Goal: Task Accomplishment & Management: Use online tool/utility

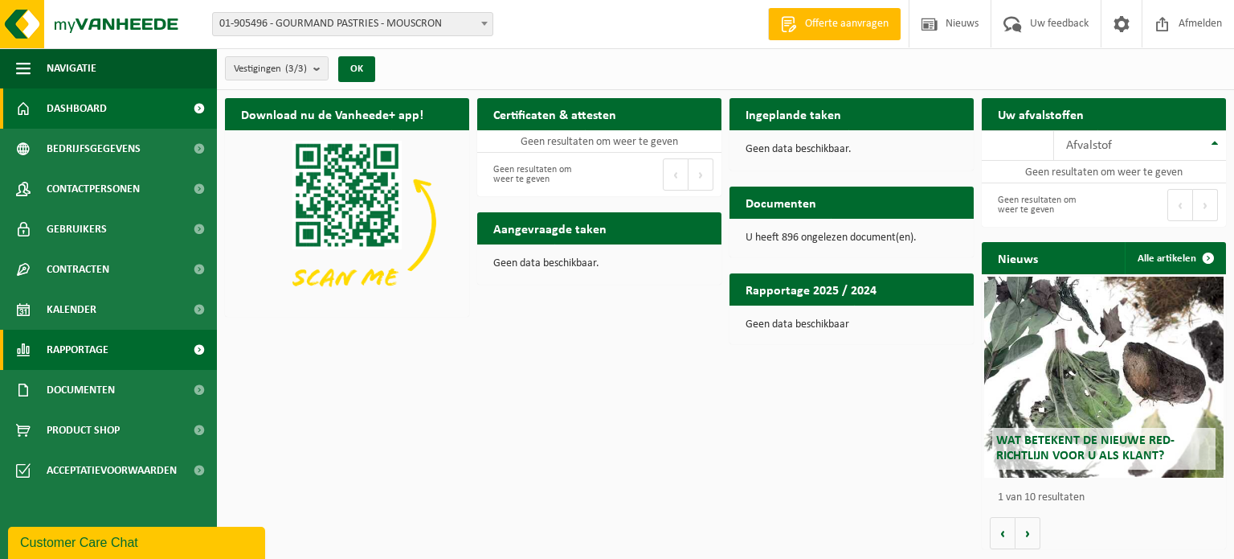
click at [202, 352] on span at bounding box center [199, 349] width 36 height 40
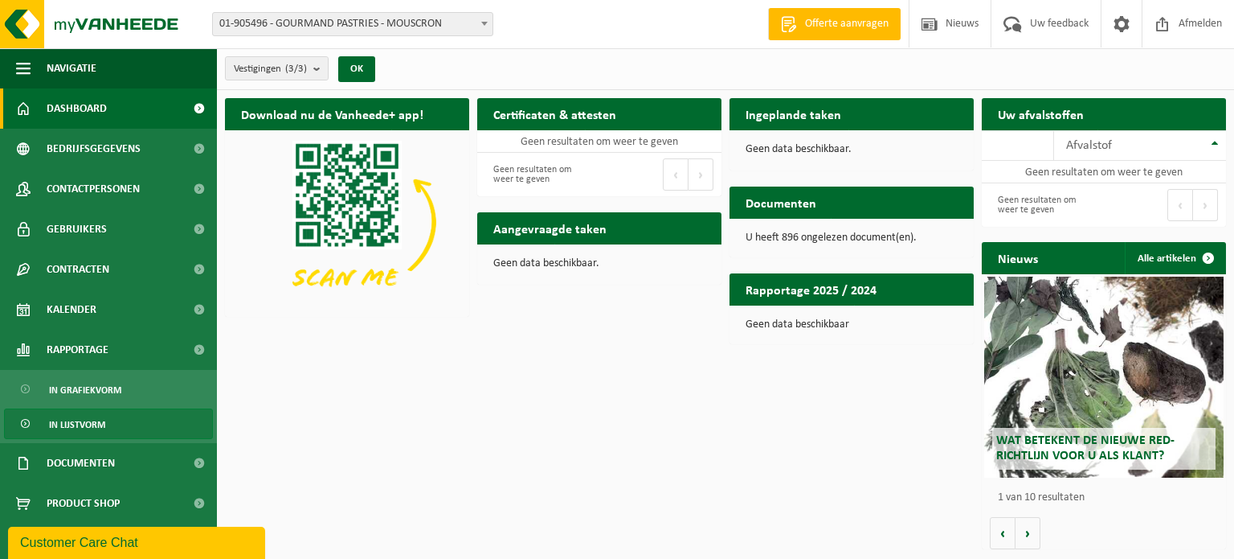
click at [91, 419] on span "In lijstvorm" at bounding box center [77, 424] width 56 height 31
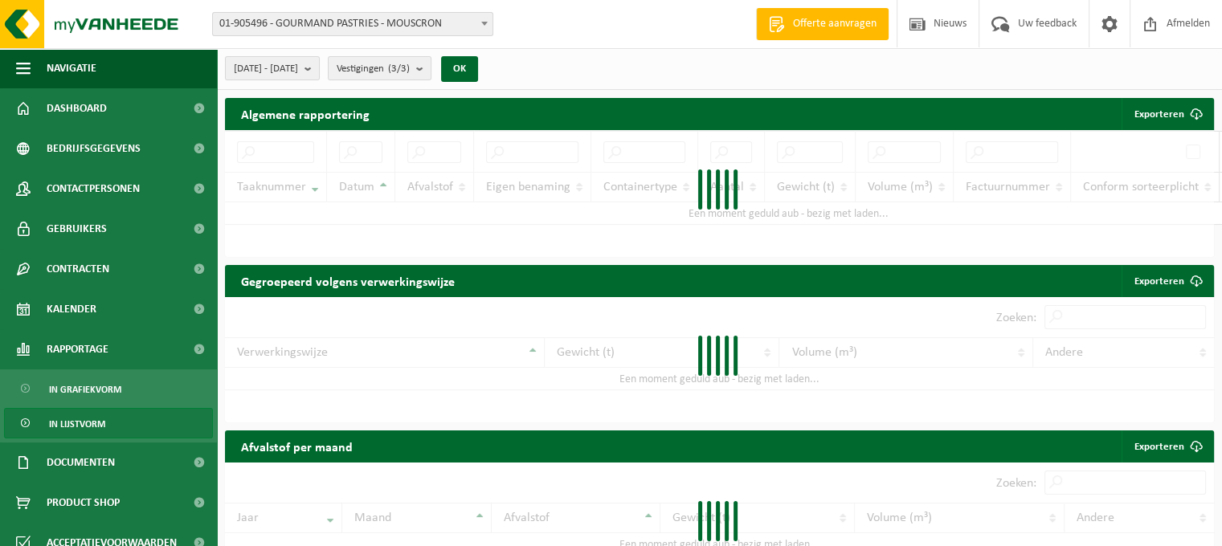
click at [319, 69] on b "submit" at bounding box center [312, 68] width 14 height 23
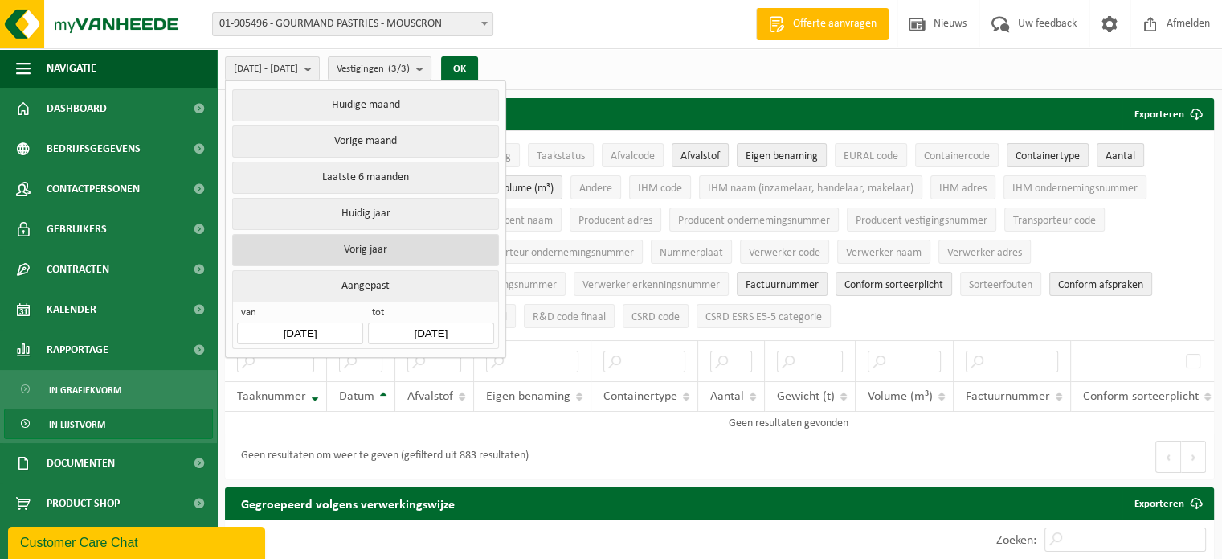
click at [369, 256] on button "Vorig jaar" at bounding box center [365, 250] width 266 height 32
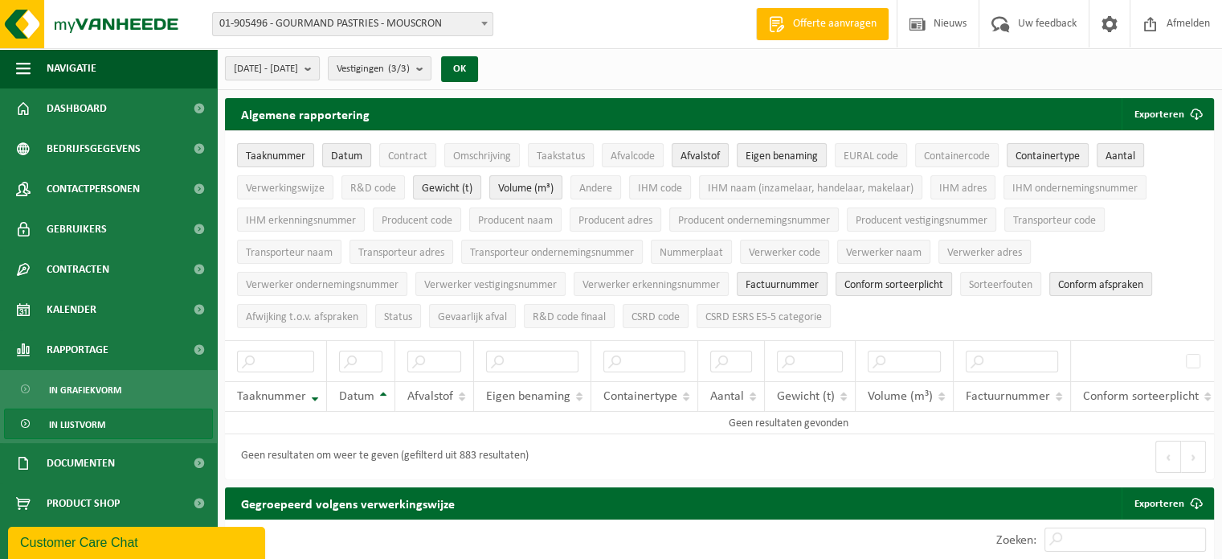
click at [320, 64] on button "2024-01-01 - 2024-12-31" at bounding box center [272, 68] width 95 height 24
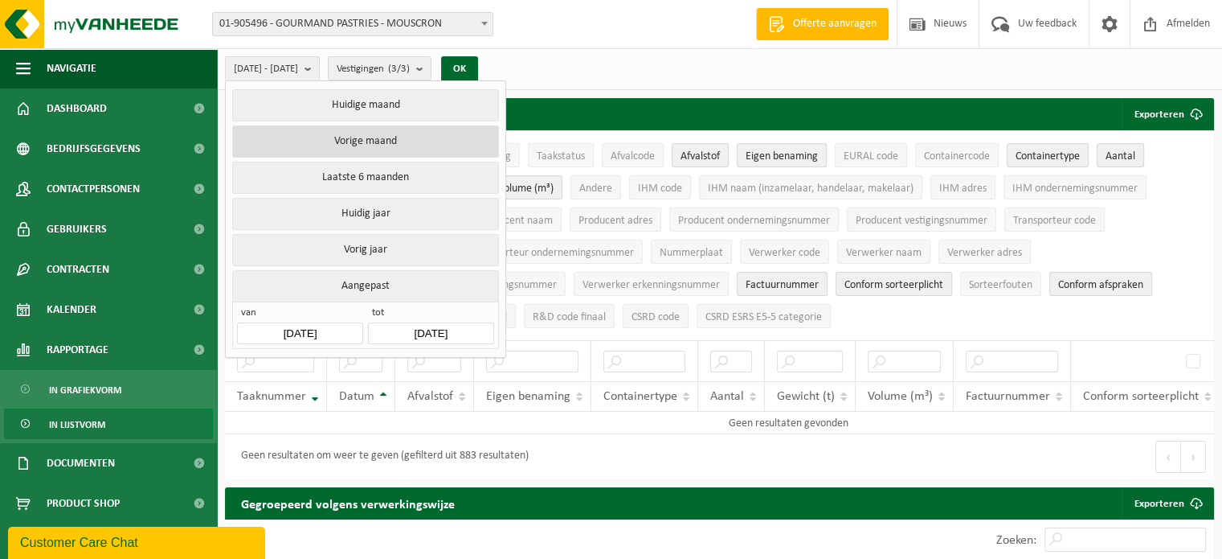
click at [379, 141] on button "Vorige maand" at bounding box center [365, 141] width 266 height 32
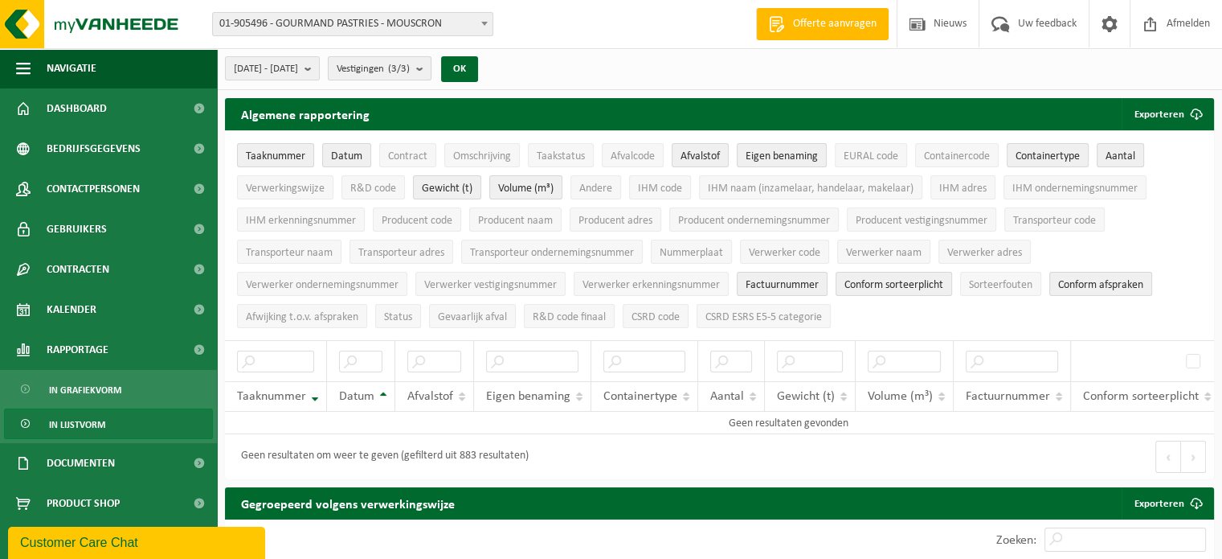
click at [431, 67] on b "submit" at bounding box center [423, 68] width 14 height 23
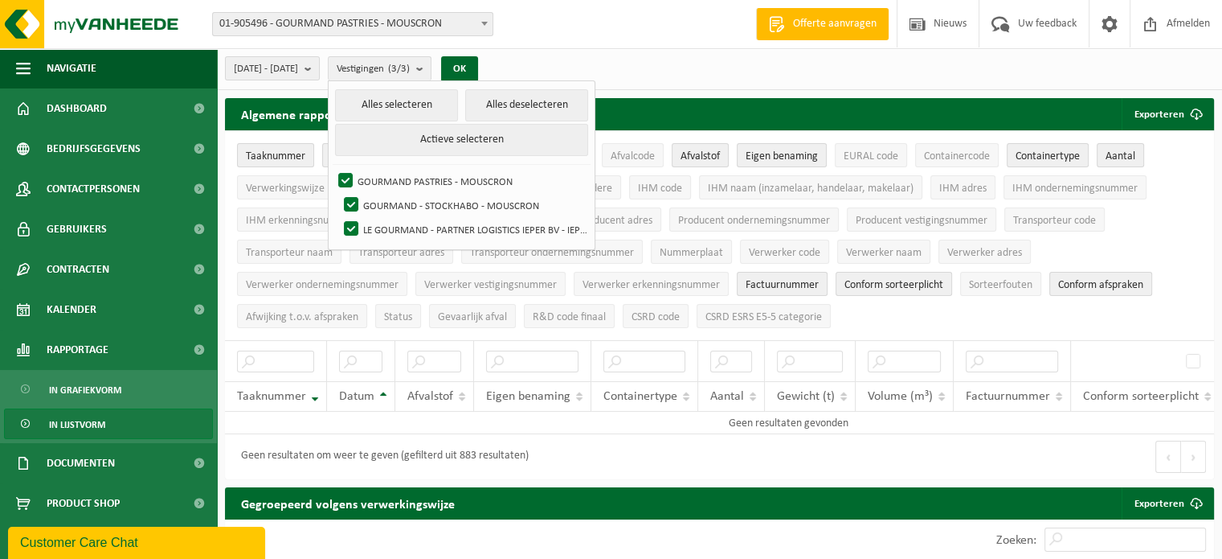
click at [540, 66] on div "2025-09-01 - 2025-09-30 Huidige maand Vorige maand Laatste 6 maanden Huidig jaa…" at bounding box center [719, 69] width 1005 height 42
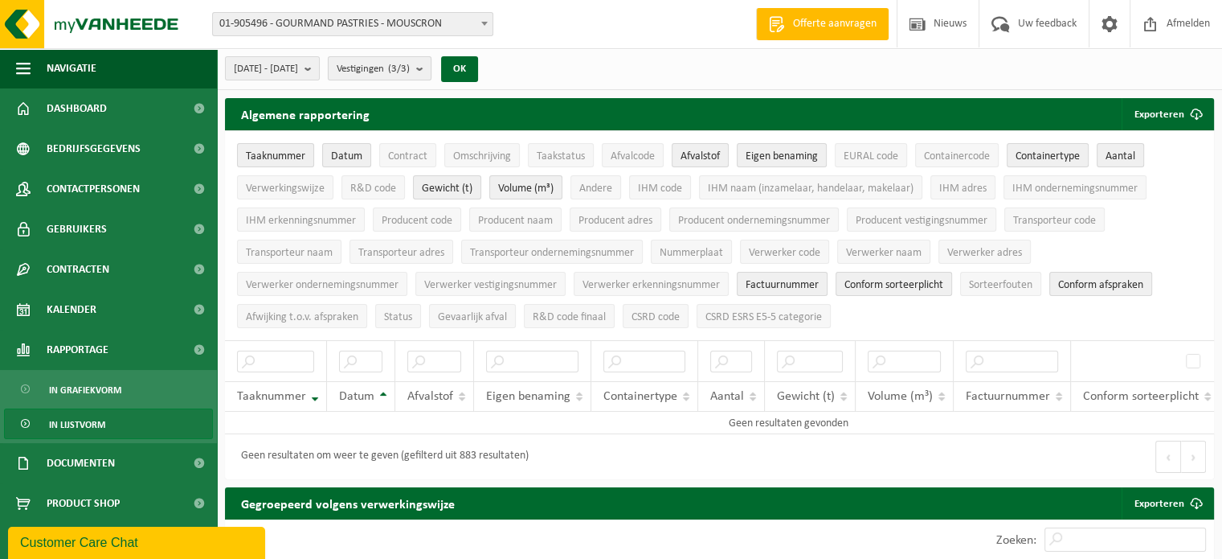
click at [431, 64] on b "submit" at bounding box center [423, 68] width 14 height 23
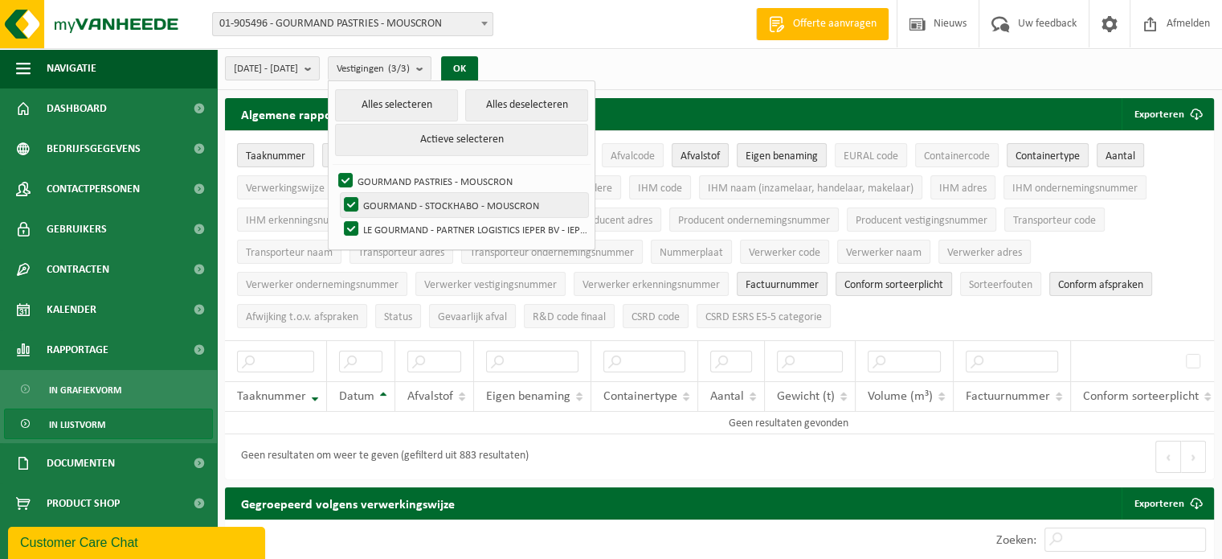
click at [395, 207] on label "GOURMAND - STOCKHABO - MOUSCRON" at bounding box center [465, 205] width 248 height 24
click at [338, 193] on input "GOURMAND - STOCKHABO - MOUSCRON" at bounding box center [338, 192] width 1 height 1
checkbox input "false"
click at [391, 230] on label "LE GOURMAND - PARTNER LOGISTICS IEPER BV - IEPER" at bounding box center [465, 229] width 248 height 24
click at [338, 217] on input "LE GOURMAND - PARTNER LOGISTICS IEPER BV - IEPER" at bounding box center [338, 216] width 1 height 1
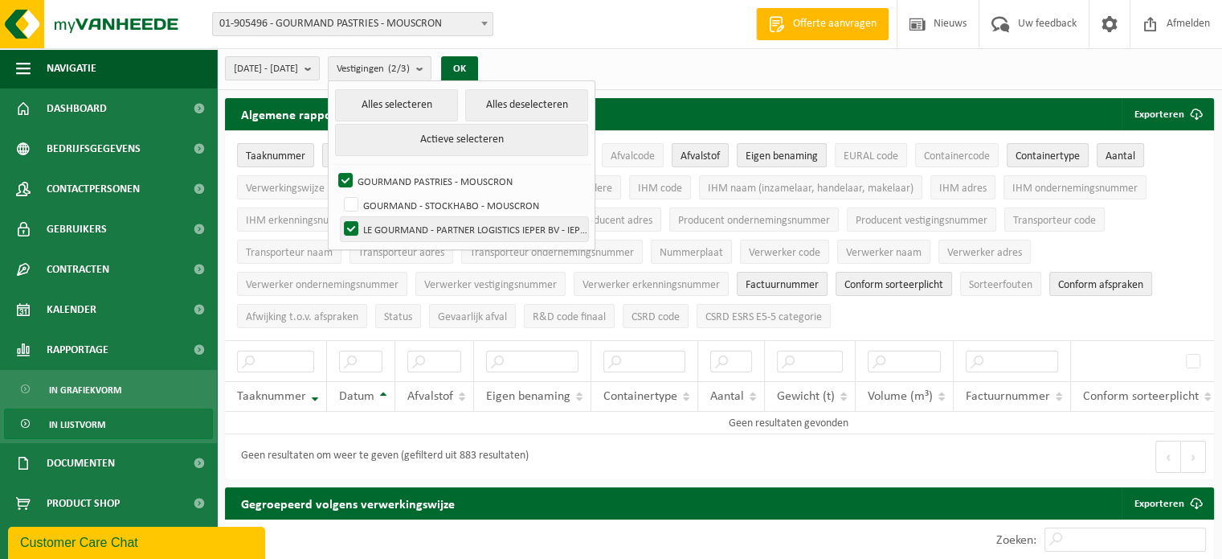
checkbox input "false"
click at [707, 76] on div "2025-09-01 - 2025-09-30 Huidige maand Vorige maand Laatste 6 maanden Huidig jaa…" at bounding box center [719, 69] width 1005 height 42
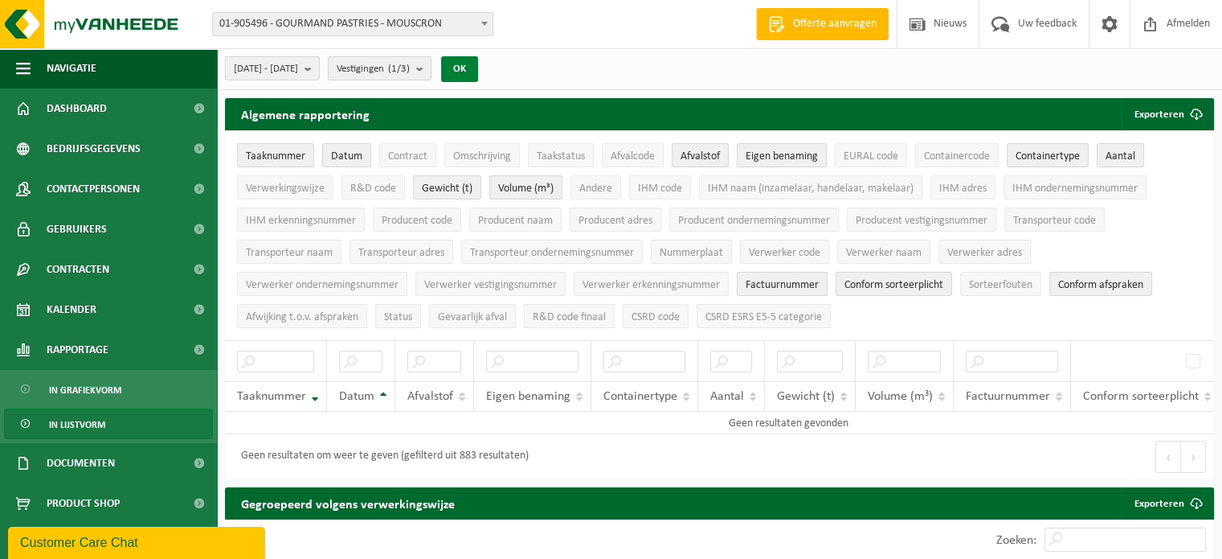
click at [478, 72] on button "OK" at bounding box center [459, 69] width 37 height 26
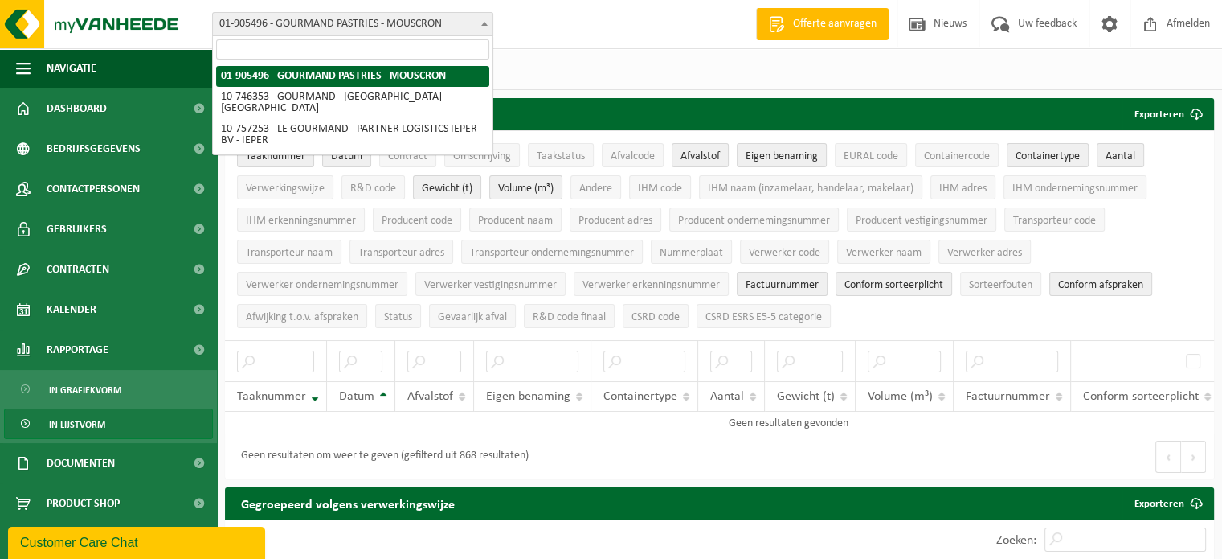
click at [473, 20] on span "01-905496 - GOURMAND PASTRIES - MOUSCRON" at bounding box center [353, 24] width 280 height 23
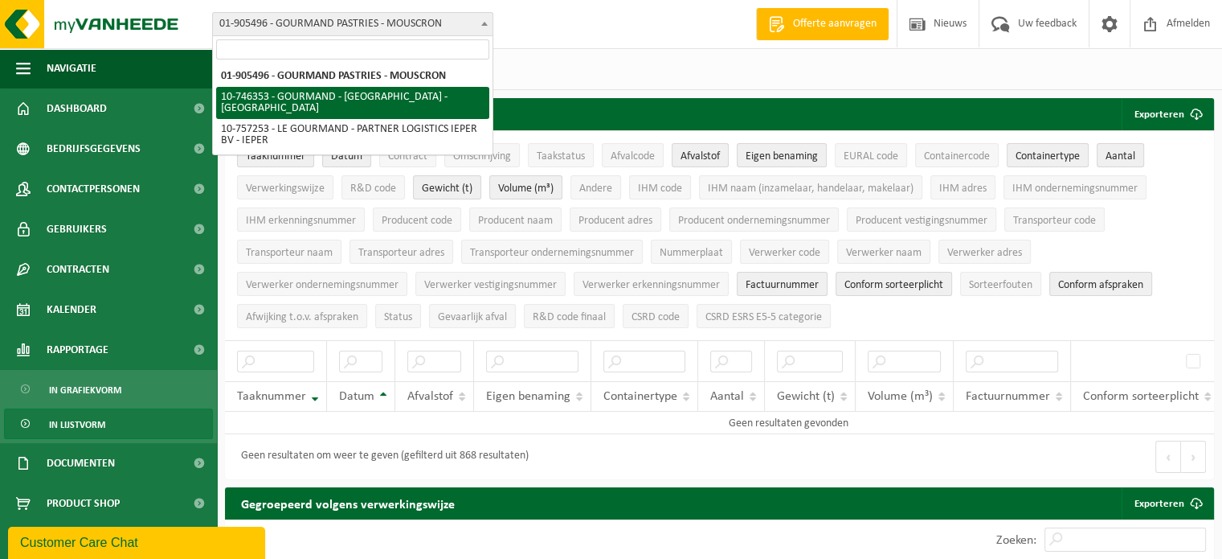
select select "5588"
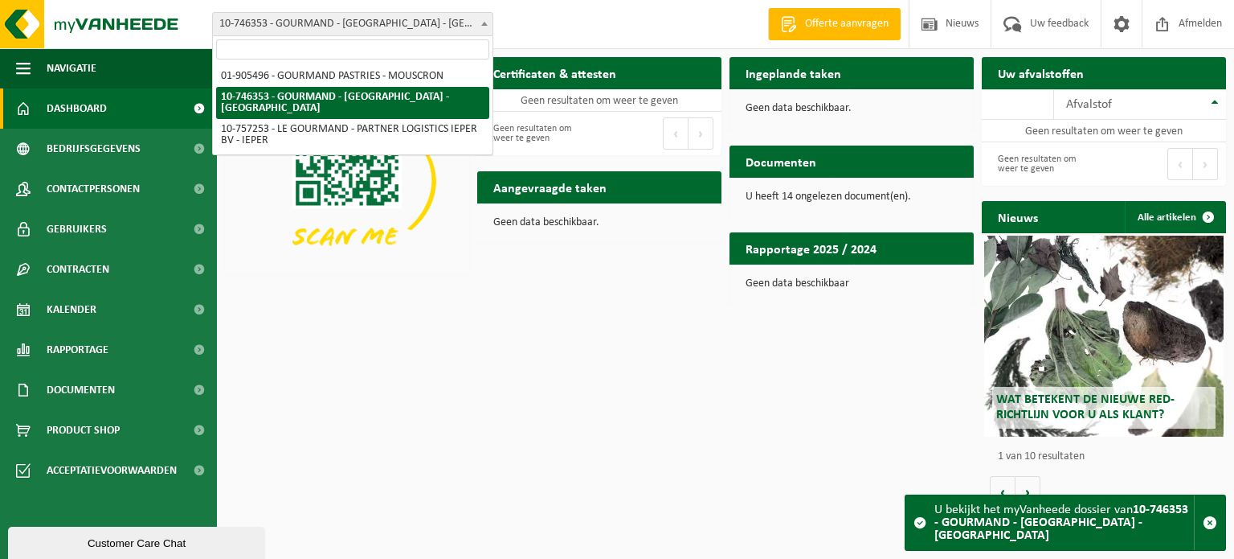
click at [481, 23] on b at bounding box center [484, 24] width 6 height 4
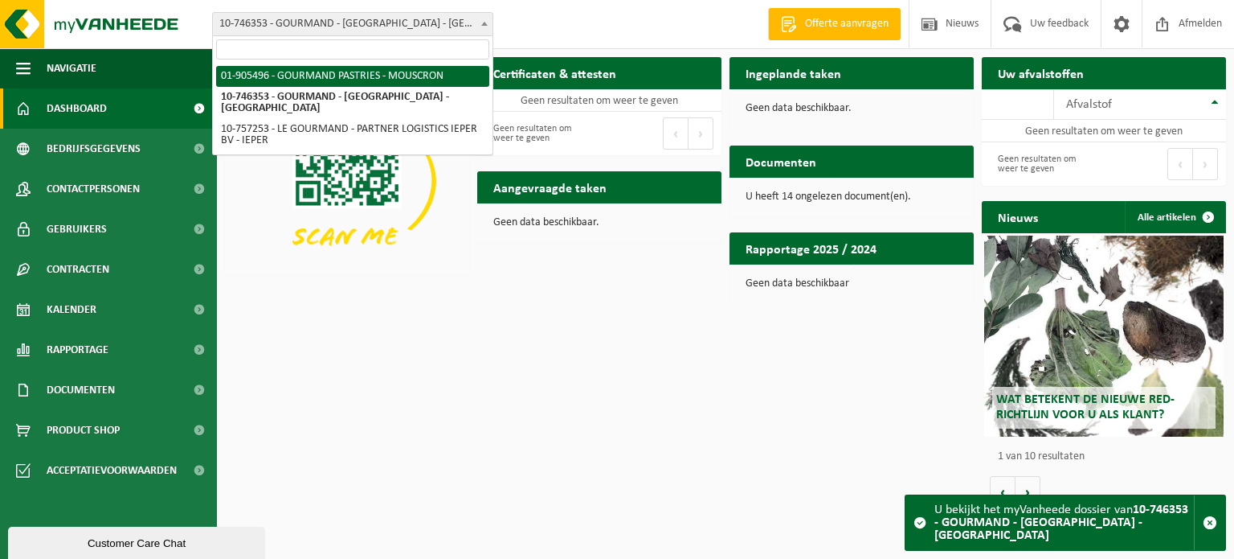
select select "1035"
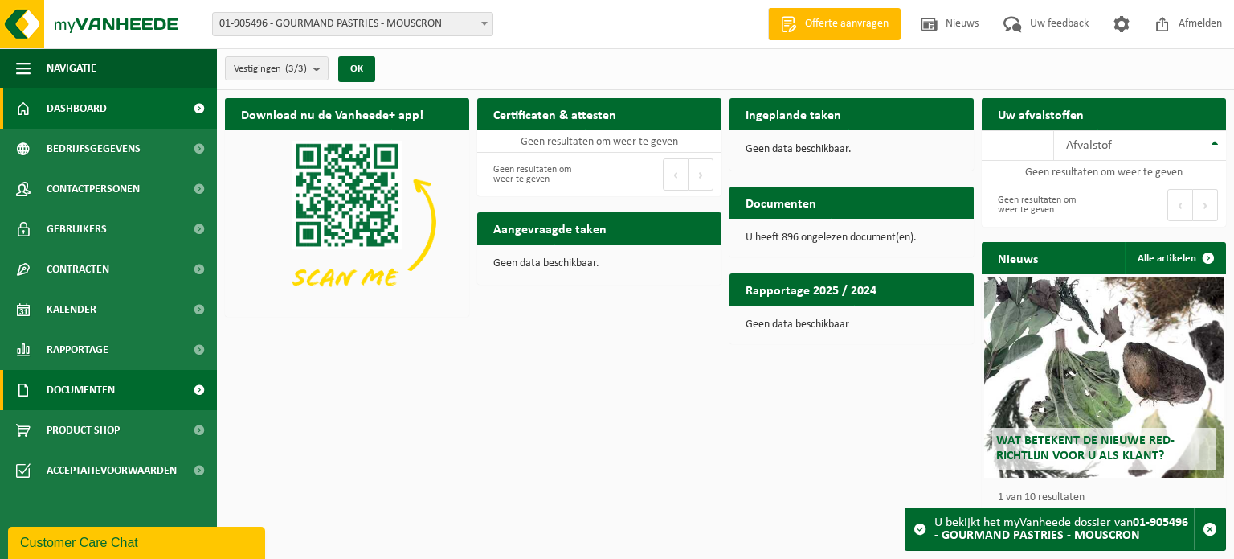
click at [199, 388] on span at bounding box center [199, 390] width 36 height 40
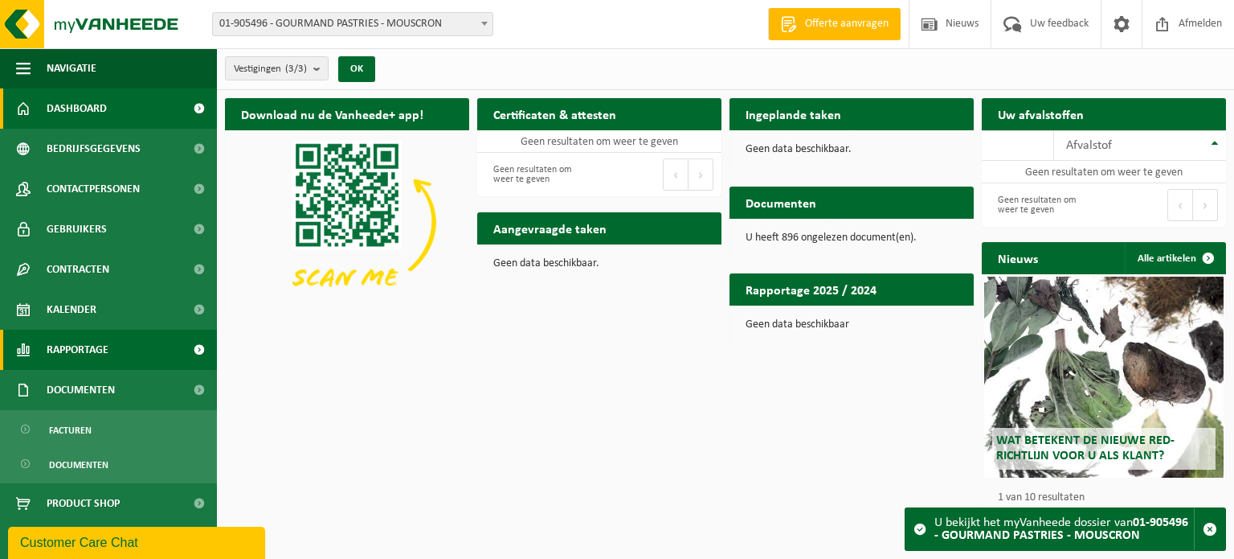
click at [189, 350] on span at bounding box center [199, 349] width 36 height 40
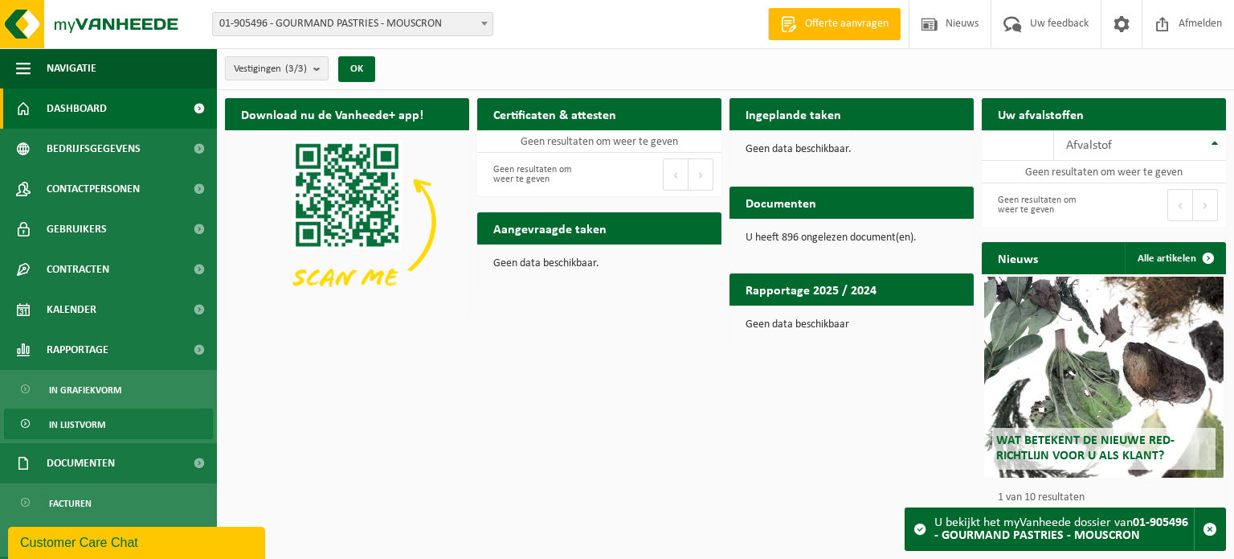
click at [115, 428] on link "In lijstvorm" at bounding box center [108, 423] width 209 height 31
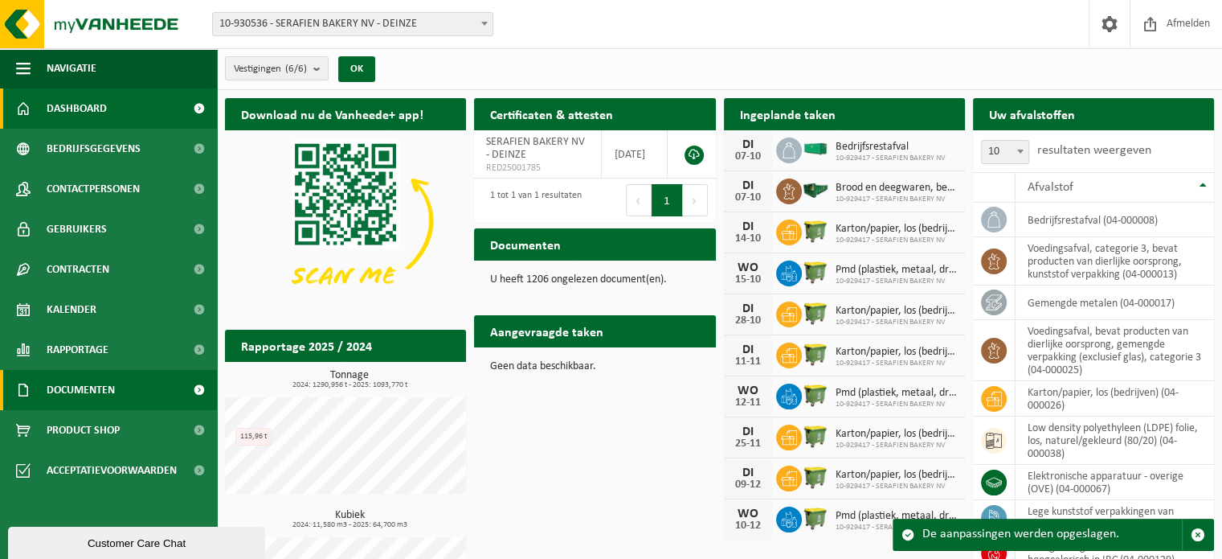
click at [194, 388] on span at bounding box center [199, 390] width 36 height 40
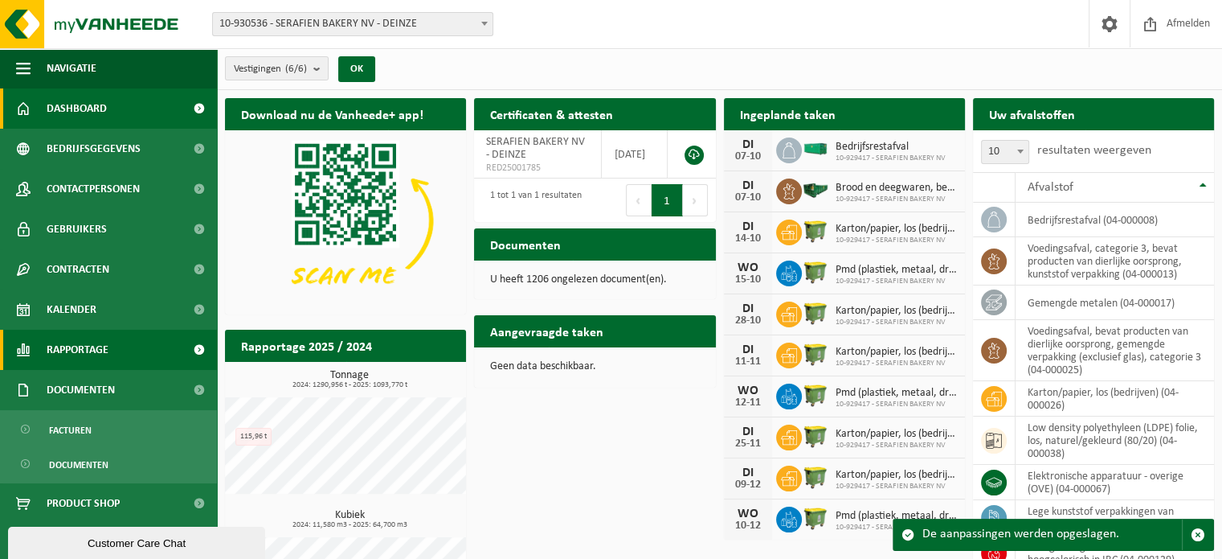
click at [188, 351] on span at bounding box center [199, 349] width 36 height 40
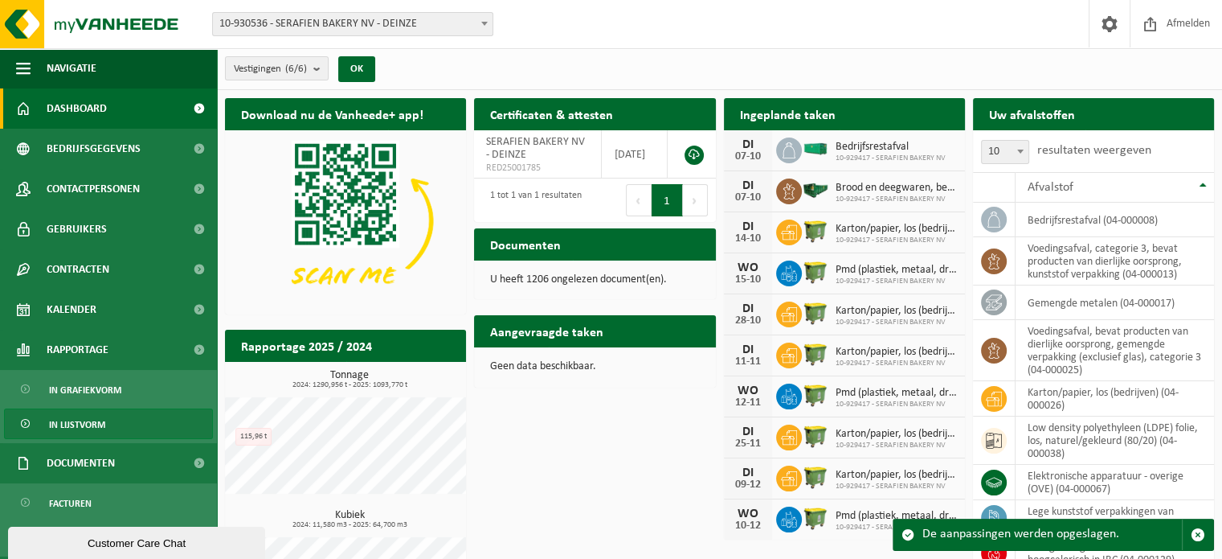
click at [90, 428] on span "In lijstvorm" at bounding box center [77, 424] width 56 height 31
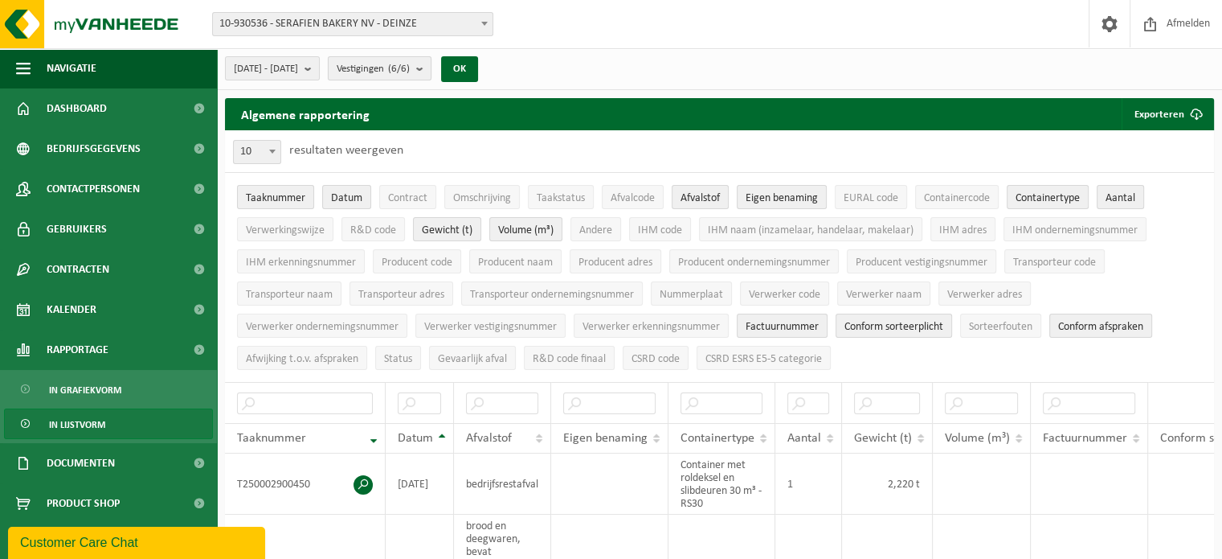
click at [410, 71] on count "(6/6)" at bounding box center [399, 68] width 22 height 10
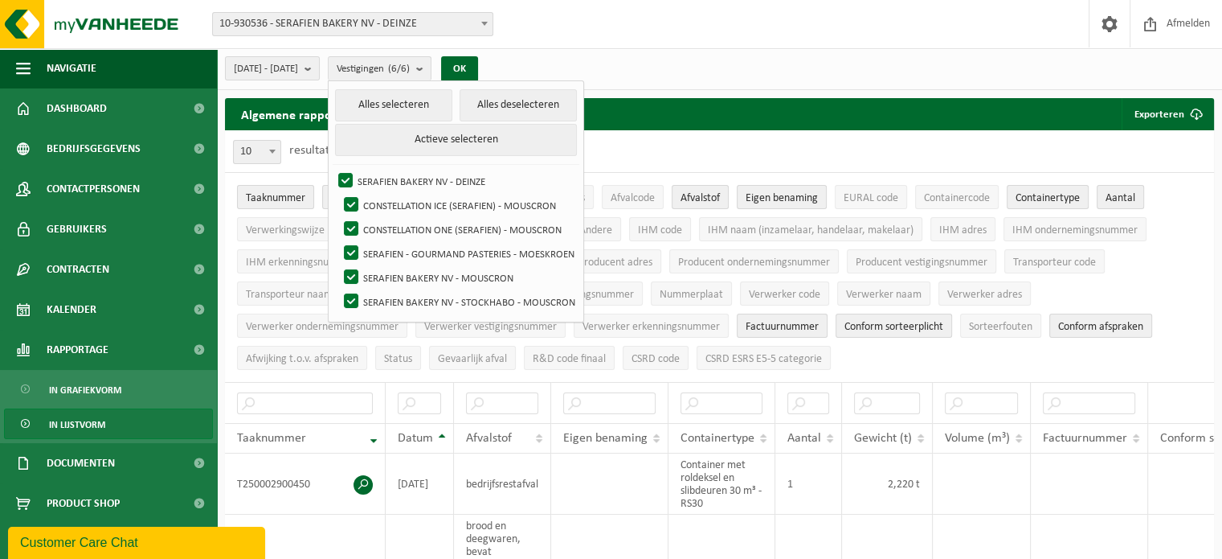
click at [277, 147] on span at bounding box center [272, 151] width 16 height 21
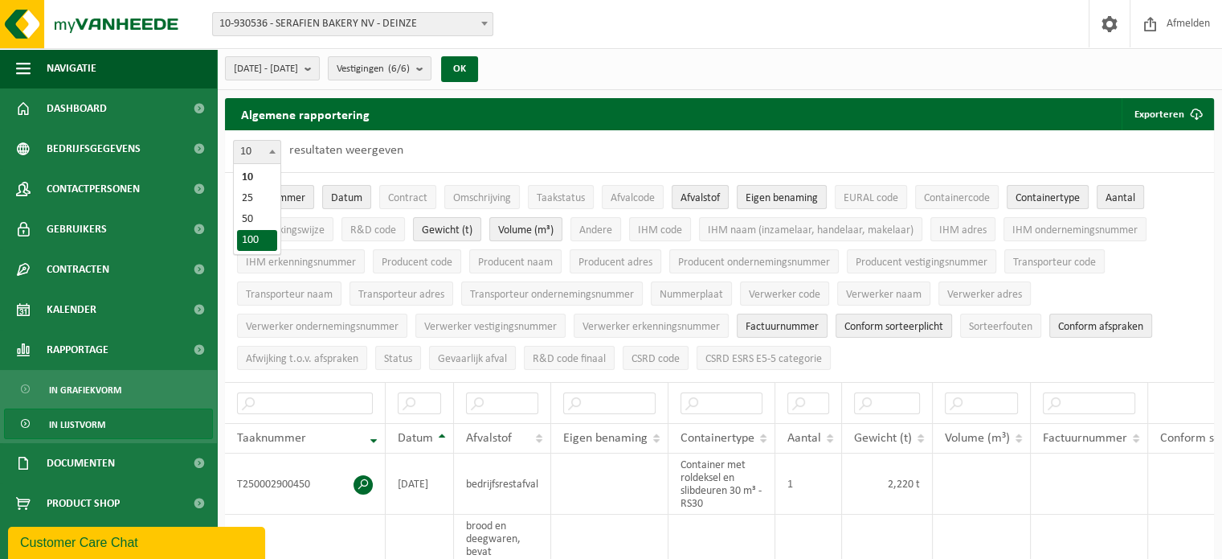
select select "100"
click at [298, 68] on span "[DATE] - [DATE]" at bounding box center [266, 69] width 64 height 24
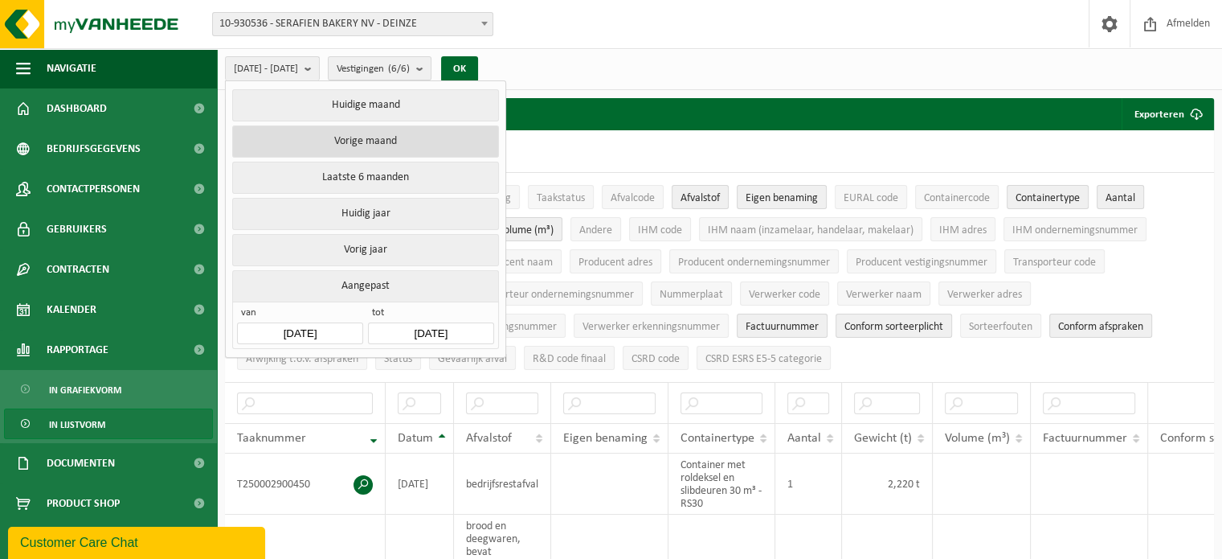
click at [371, 142] on button "Vorige maand" at bounding box center [365, 141] width 266 height 32
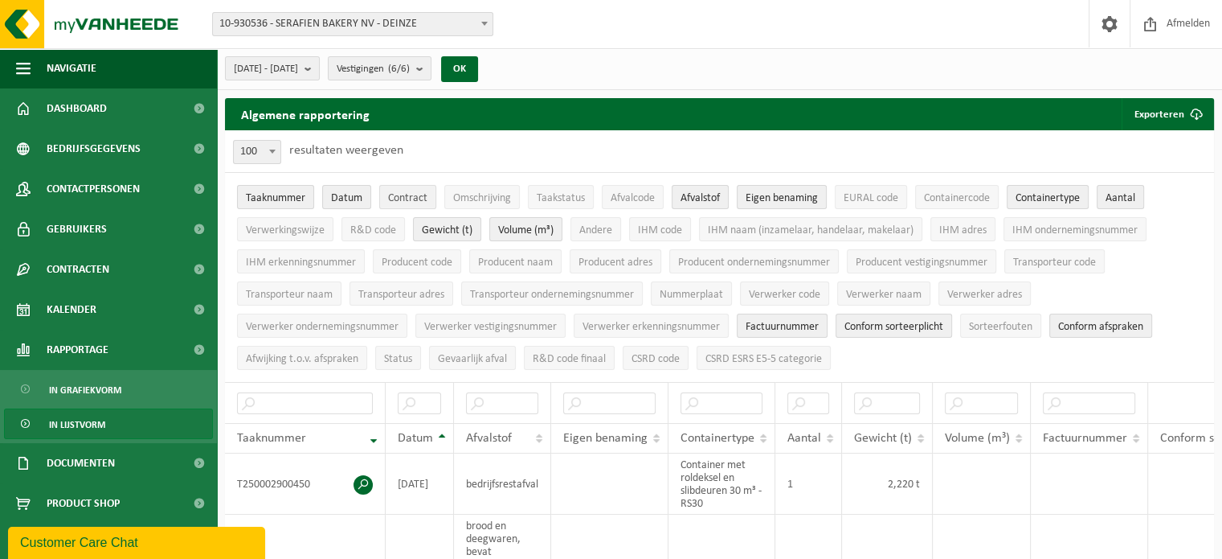
click at [380, 200] on button "Contract" at bounding box center [407, 197] width 57 height 24
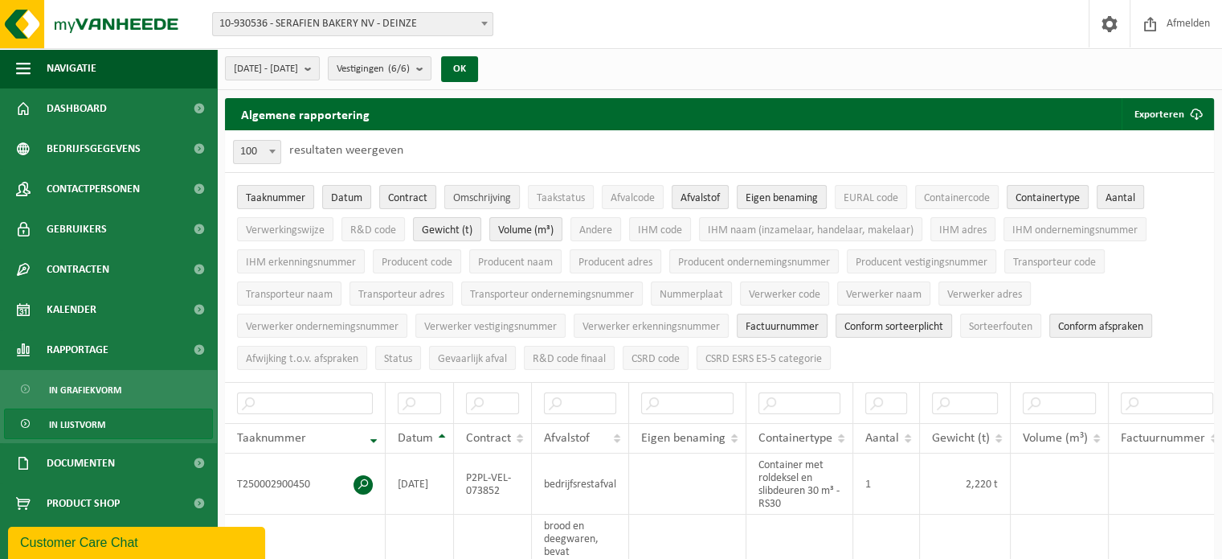
click at [463, 197] on span "Omschrijving" at bounding box center [482, 198] width 58 height 12
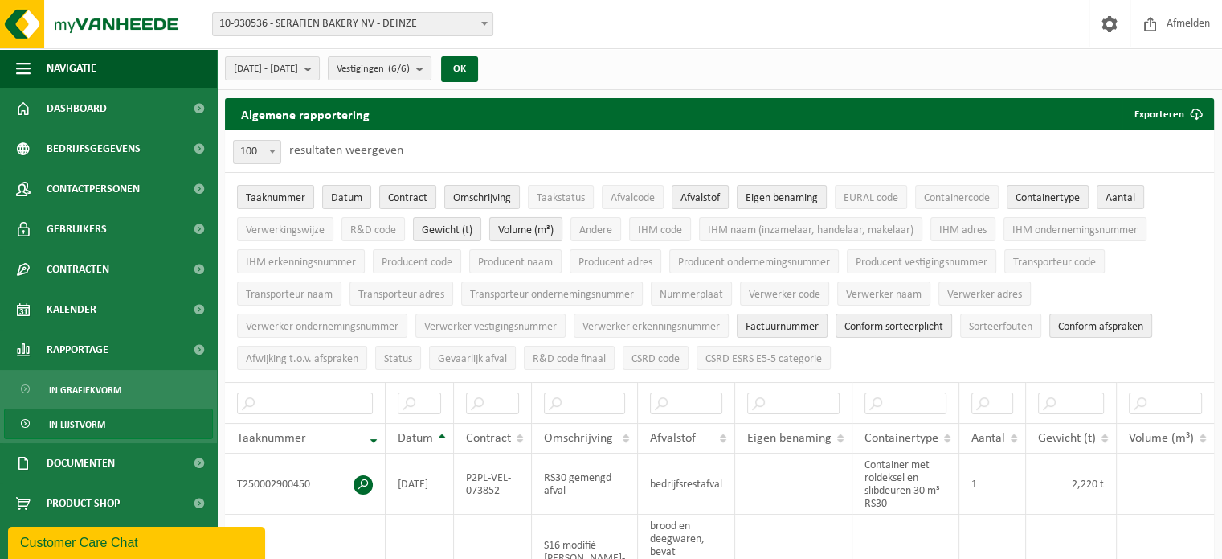
click at [518, 227] on span "Volume (m³)" at bounding box center [525, 230] width 55 height 12
click at [632, 198] on span "Afvalcode" at bounding box center [633, 198] width 44 height 12
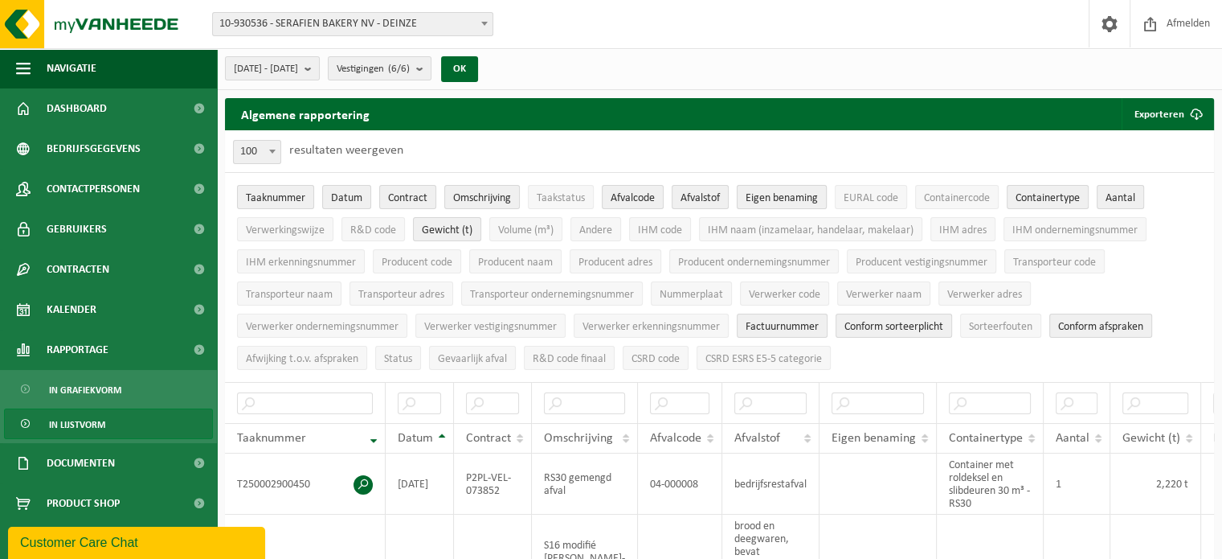
click at [793, 193] on span "Eigen benaming" at bounding box center [782, 198] width 72 height 12
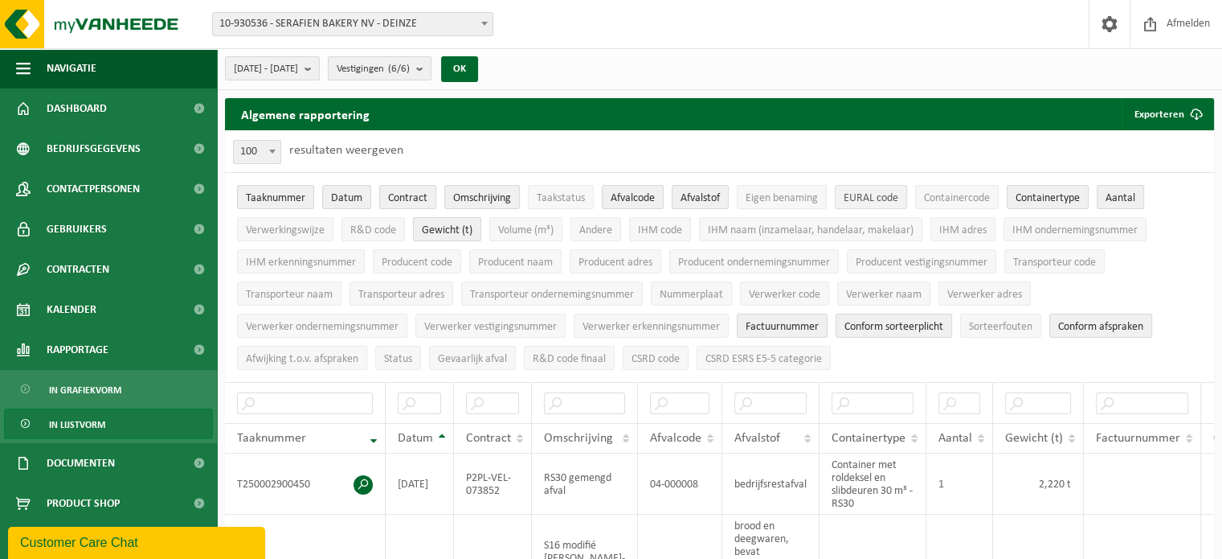
click at [868, 202] on span "EURAL code" at bounding box center [871, 198] width 55 height 12
click at [951, 198] on span "Containercode" at bounding box center [957, 198] width 66 height 12
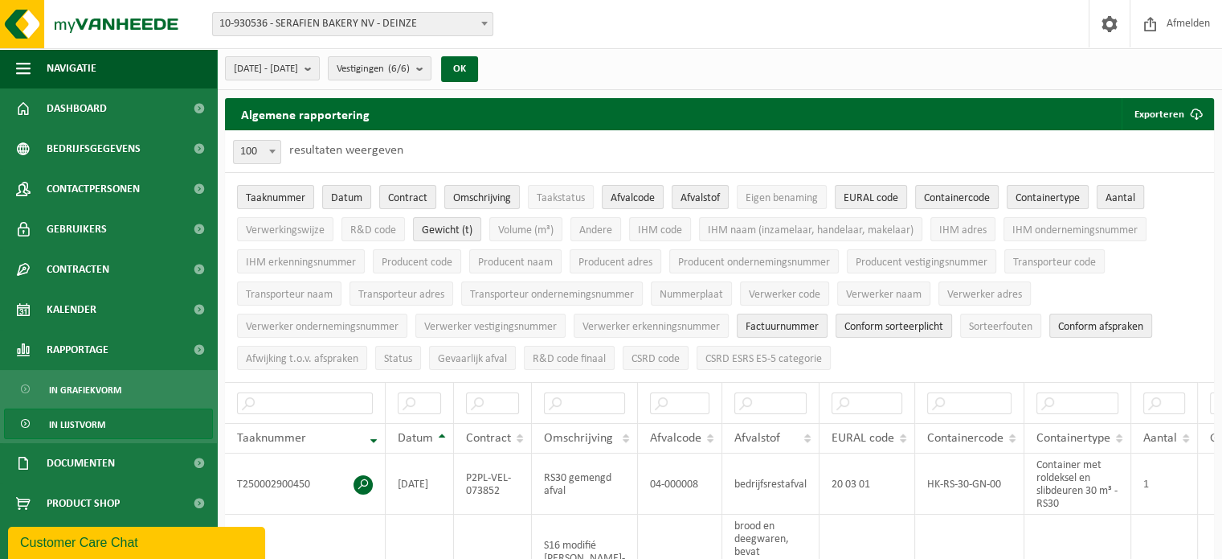
click at [1103, 196] on button "Aantal" at bounding box center [1120, 197] width 47 height 24
click at [292, 234] on span "Verwerkingswijze" at bounding box center [285, 230] width 79 height 12
drag, startPoint x: 813, startPoint y: 329, endPoint x: 823, endPoint y: 329, distance: 9.6
click at [816, 329] on span "Factuurnummer" at bounding box center [782, 327] width 73 height 12
drag, startPoint x: 906, startPoint y: 329, endPoint x: 992, endPoint y: 321, distance: 85.6
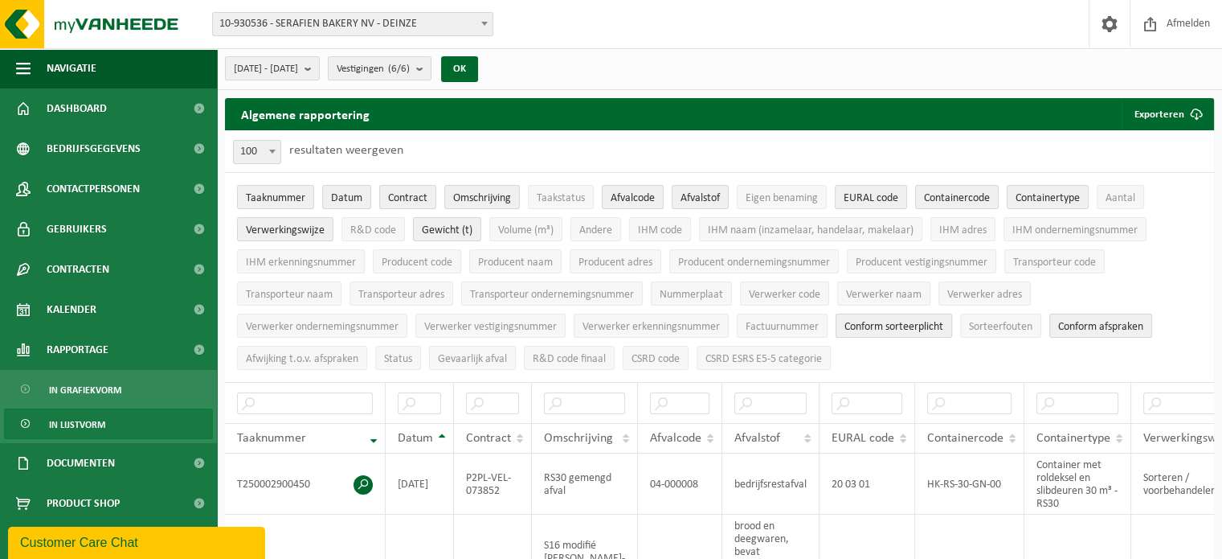
click at [907, 329] on span "Conform sorteerplicht" at bounding box center [894, 327] width 99 height 12
click at [1077, 321] on span "Conform afspraken" at bounding box center [1100, 327] width 85 height 12
click at [279, 147] on span at bounding box center [272, 151] width 16 height 21
click at [431, 69] on b "submit" at bounding box center [423, 68] width 14 height 23
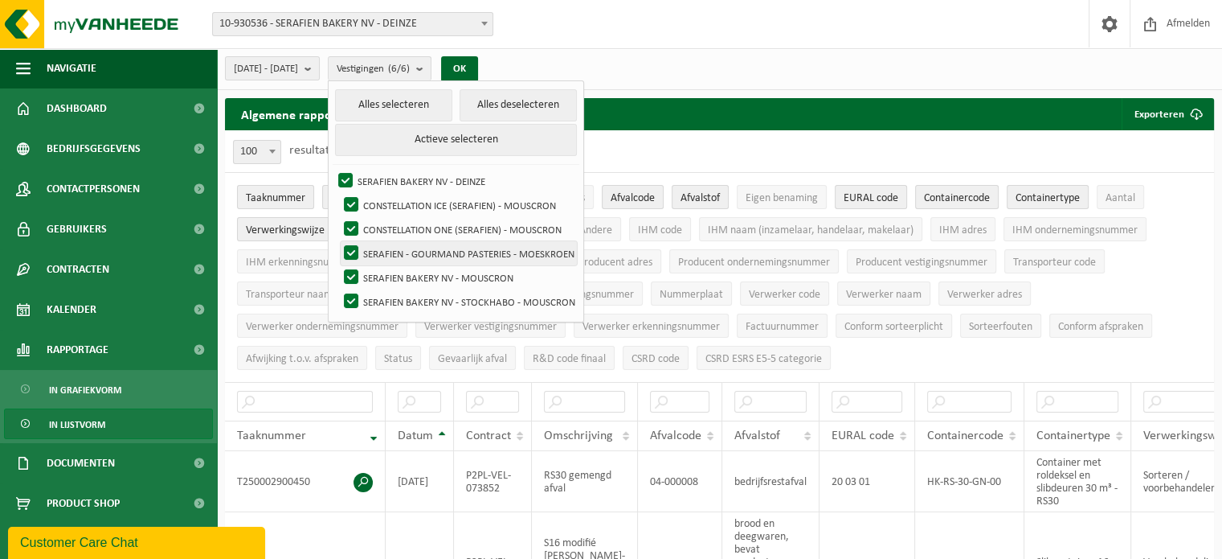
click at [456, 256] on label "SERAFIEN - GOURMAND PASTERIES - MOESKROEN" at bounding box center [459, 253] width 236 height 24
click at [338, 241] on input "SERAFIEN - GOURMAND PASTERIES - MOESKROEN" at bounding box center [338, 240] width 1 height 1
click at [453, 256] on label "SERAFIEN - GOURMAND PASTERIES - MOESKROEN" at bounding box center [459, 253] width 236 height 24
click at [338, 241] on input "SERAFIEN - GOURMAND PASTERIES - MOESKROEN" at bounding box center [338, 240] width 1 height 1
checkbox input "true"
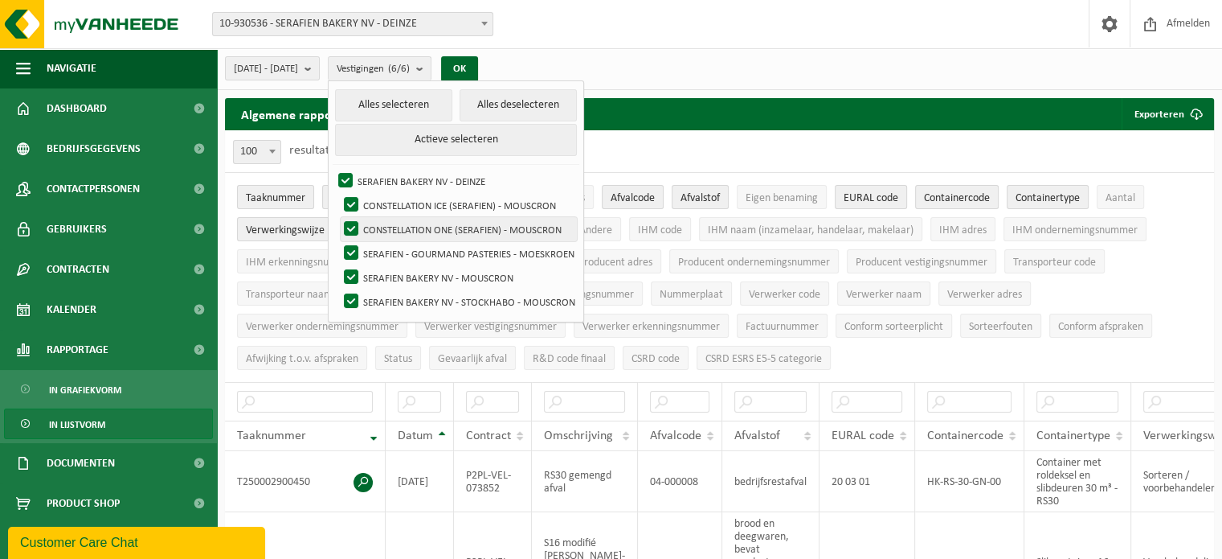
click at [399, 227] on label "CONSTELLATION ONE (SERAFIEN) - MOUSCRON" at bounding box center [459, 229] width 236 height 24
click at [338, 217] on input "CONSTELLATION ONE (SERAFIEN) - MOUSCRON" at bounding box center [338, 216] width 1 height 1
checkbox input "false"
click at [394, 205] on label "CONSTELLATION ICE (SERAFIEN) - MOUSCRON" at bounding box center [459, 205] width 236 height 24
click at [338, 193] on input "CONSTELLATION ICE (SERAFIEN) - MOUSCRON" at bounding box center [338, 192] width 1 height 1
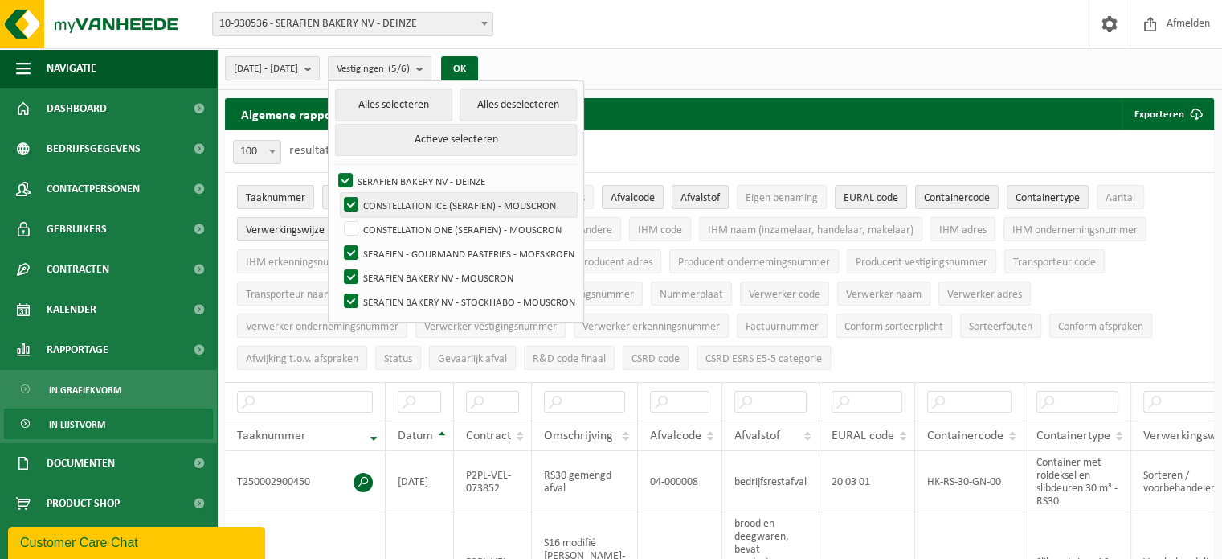
checkbox input "false"
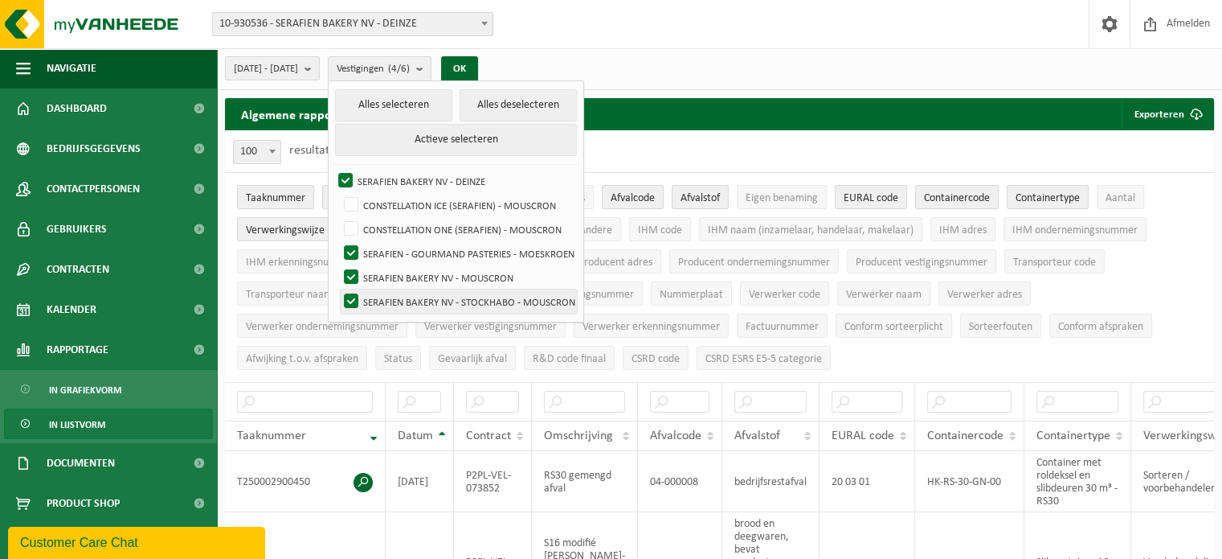
click at [391, 301] on label "SERAFIEN BAKERY NV - STOCKHABO - MOUSCRON" at bounding box center [459, 301] width 236 height 24
click at [338, 289] on input "SERAFIEN BAKERY NV - STOCKHABO - MOUSCRON" at bounding box center [338, 288] width 1 height 1
checkbox input "false"
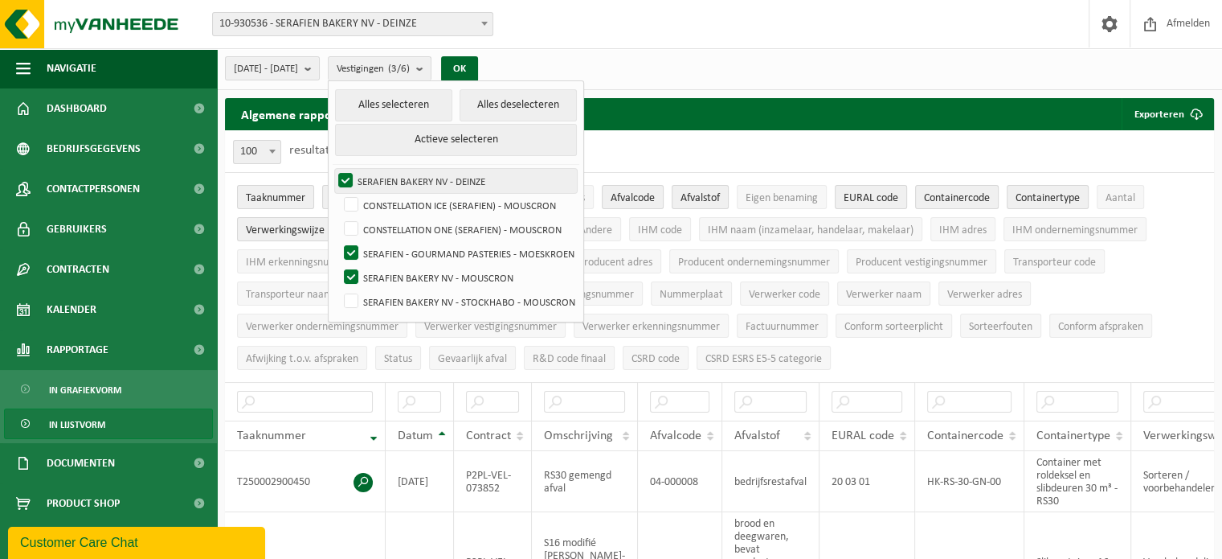
click at [384, 176] on label "SERAFIEN BAKERY NV - DEINZE" at bounding box center [456, 181] width 242 height 24
click at [333, 169] on input "SERAFIEN BAKERY NV - DEINZE" at bounding box center [332, 168] width 1 height 1
checkbox input "false"
click at [760, 144] on div "10 25 50 100 100 resultaten weergeven" at bounding box center [719, 151] width 989 height 42
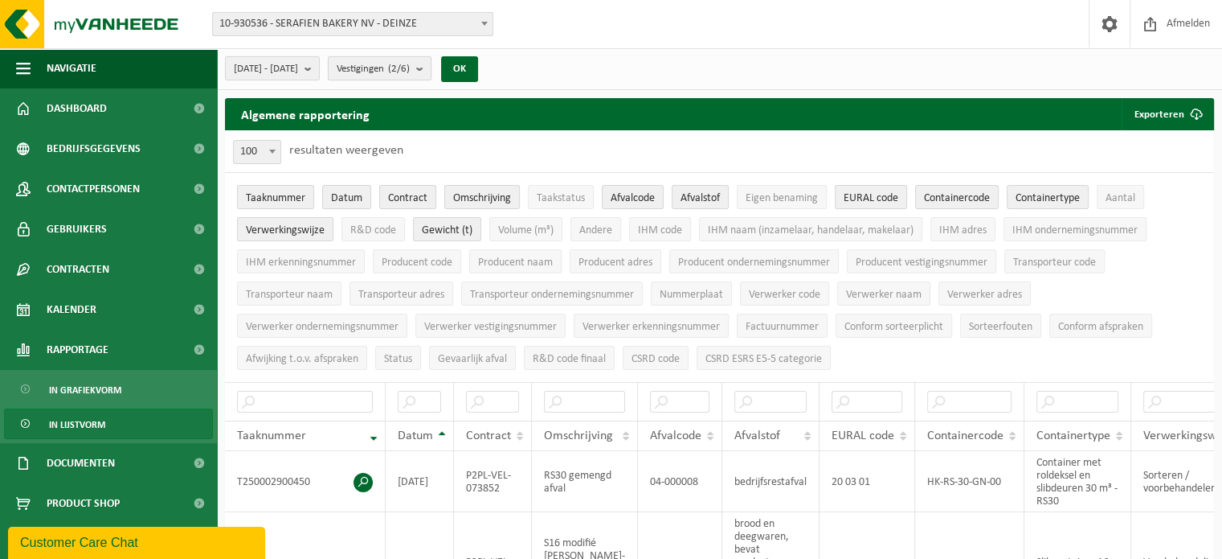
click at [431, 68] on b "submit" at bounding box center [423, 68] width 14 height 23
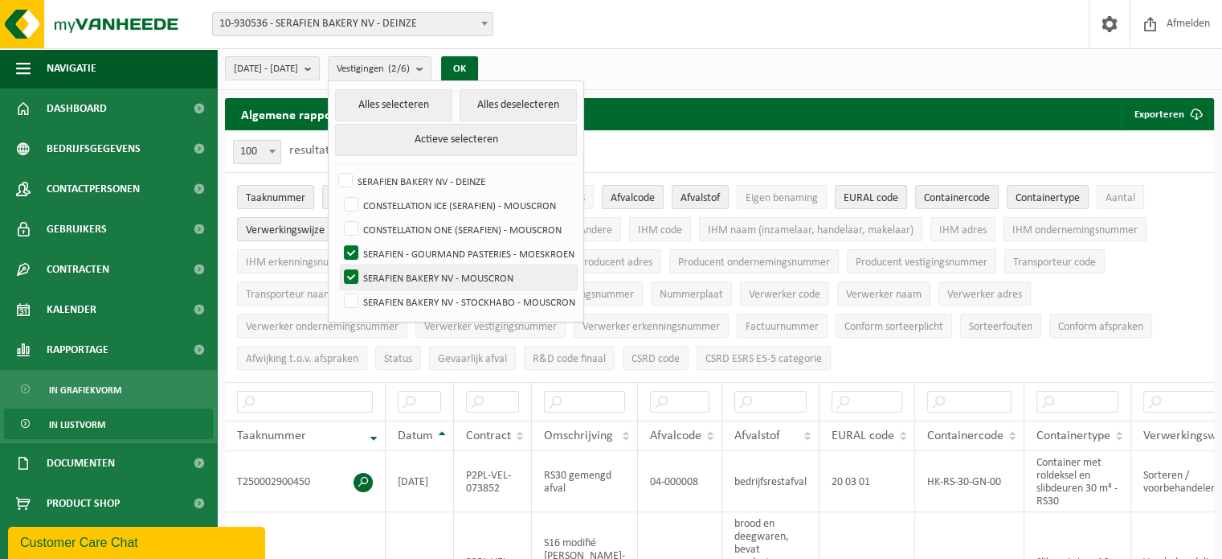
click at [391, 273] on label "SERAFIEN BAKERY NV - MOUSCRON" at bounding box center [459, 277] width 236 height 24
click at [338, 265] on input "SERAFIEN BAKERY NV - MOUSCRON" at bounding box center [338, 264] width 1 height 1
checkbox input "false"
click at [734, 59] on div "[DATE] - [DATE] Huidige maand Vorige maand Laatste 6 maanden Huidig jaar Vorig …" at bounding box center [719, 69] width 1005 height 42
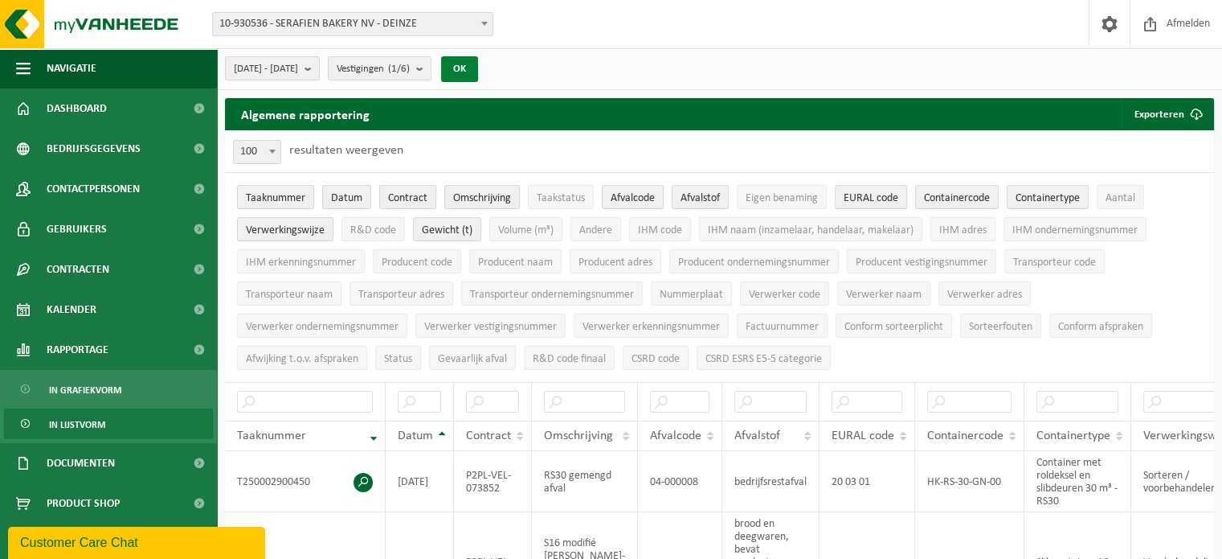
click at [478, 71] on button "OK" at bounding box center [459, 69] width 37 height 26
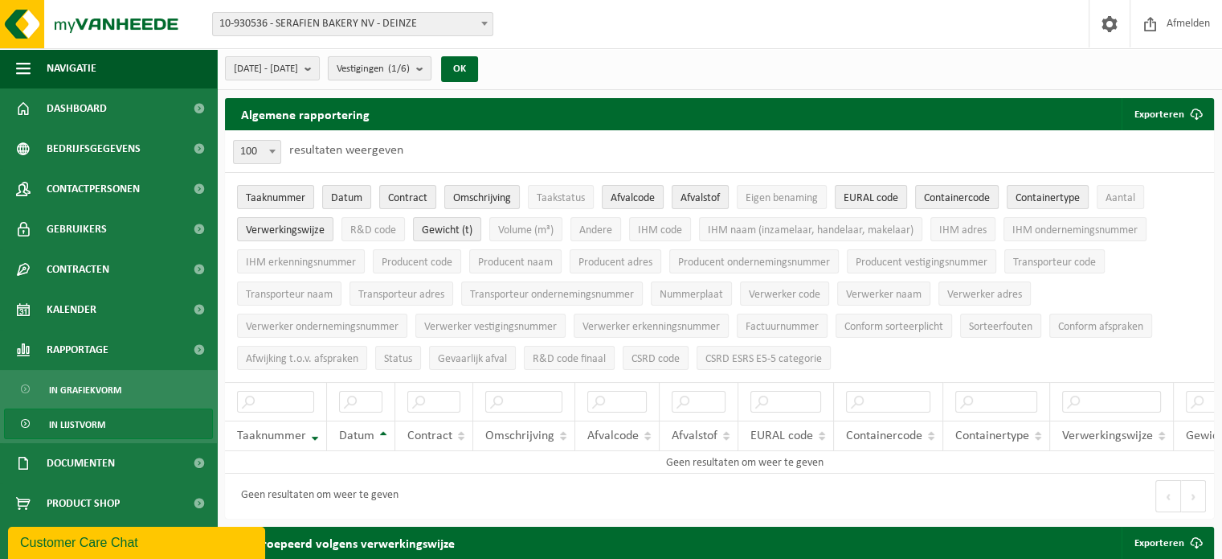
click at [431, 67] on b "submit" at bounding box center [423, 68] width 14 height 23
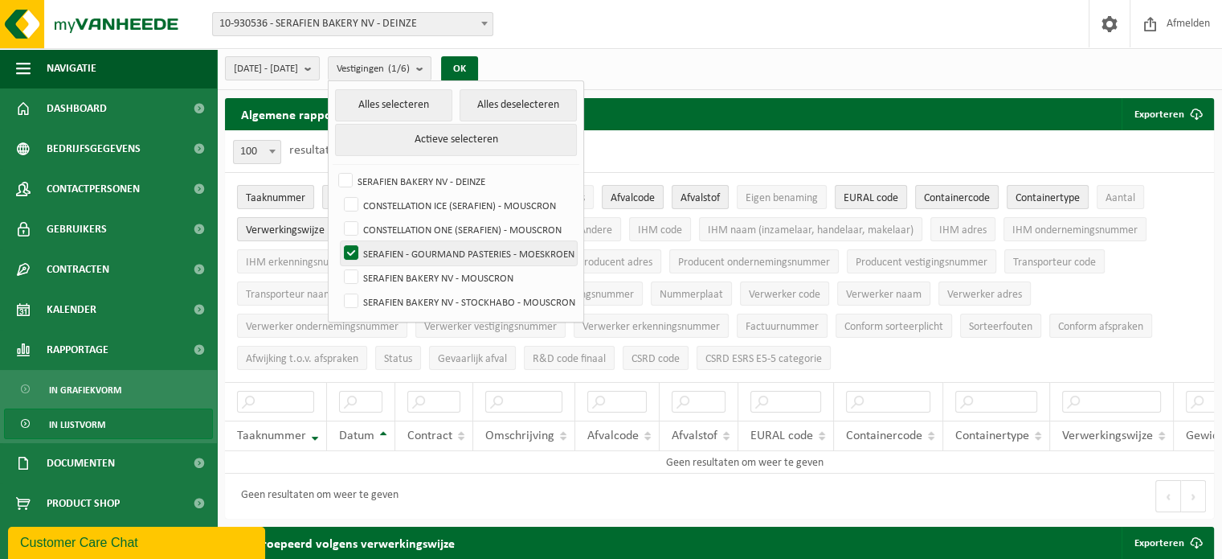
click at [403, 253] on label "SERAFIEN - GOURMAND PASTERIES - MOESKROEN" at bounding box center [459, 253] width 236 height 24
click at [338, 241] on input "SERAFIEN - GOURMAND PASTERIES - MOESKROEN" at bounding box center [338, 240] width 1 height 1
checkbox input "false"
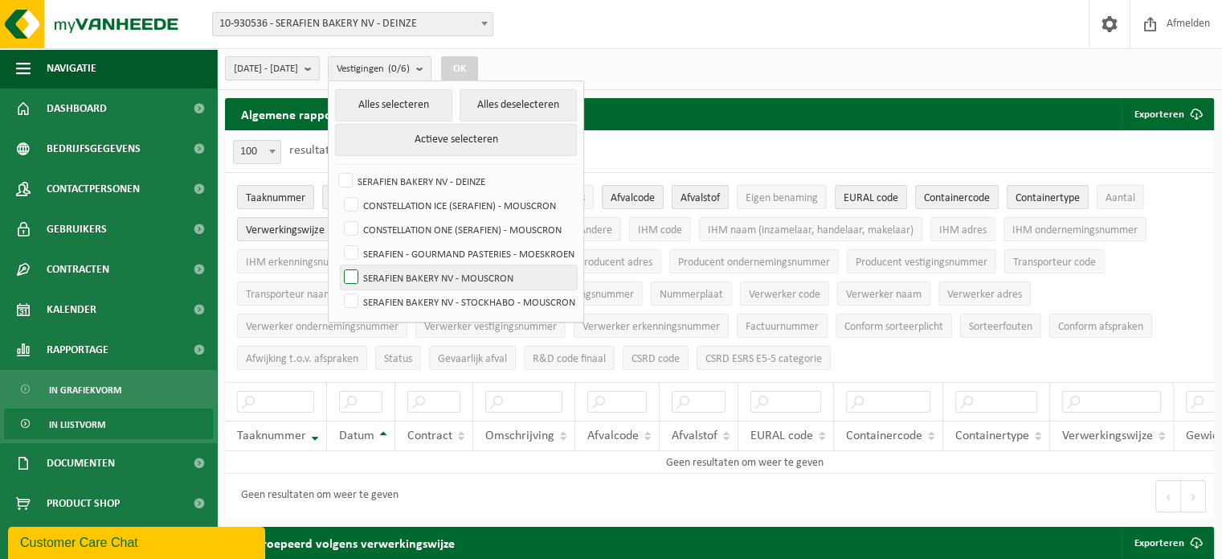
click at [395, 279] on label "SERAFIEN BAKERY NV - MOUSCRON" at bounding box center [459, 277] width 236 height 24
click at [338, 265] on input "SERAFIEN BAKERY NV - MOUSCRON" at bounding box center [338, 264] width 1 height 1
checkbox input "true"
click at [478, 71] on button "OK" at bounding box center [459, 69] width 37 height 26
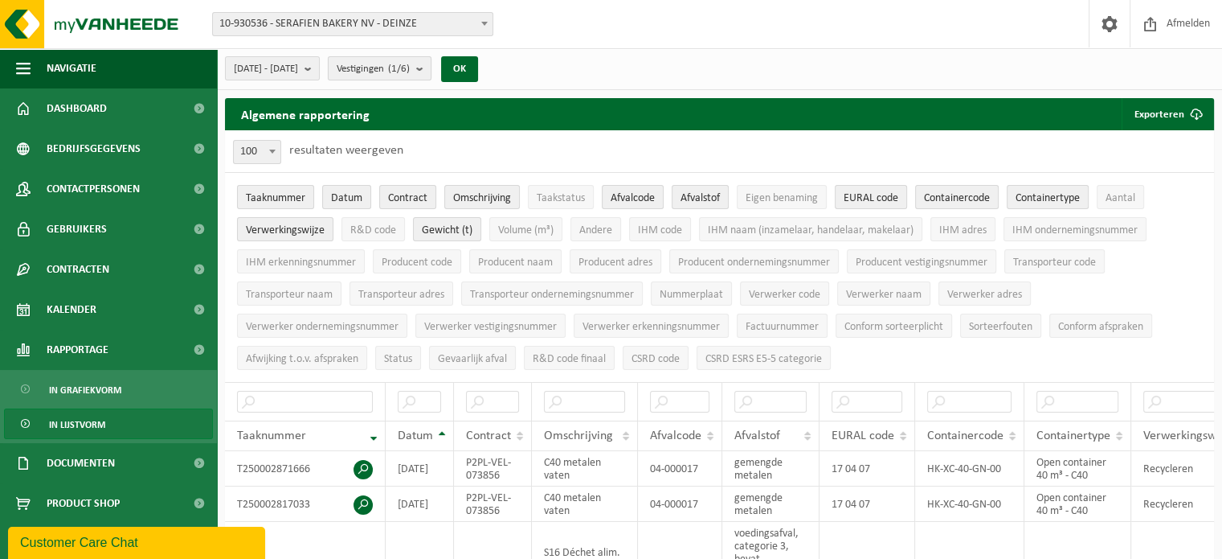
click at [410, 66] on count "(1/6)" at bounding box center [399, 68] width 22 height 10
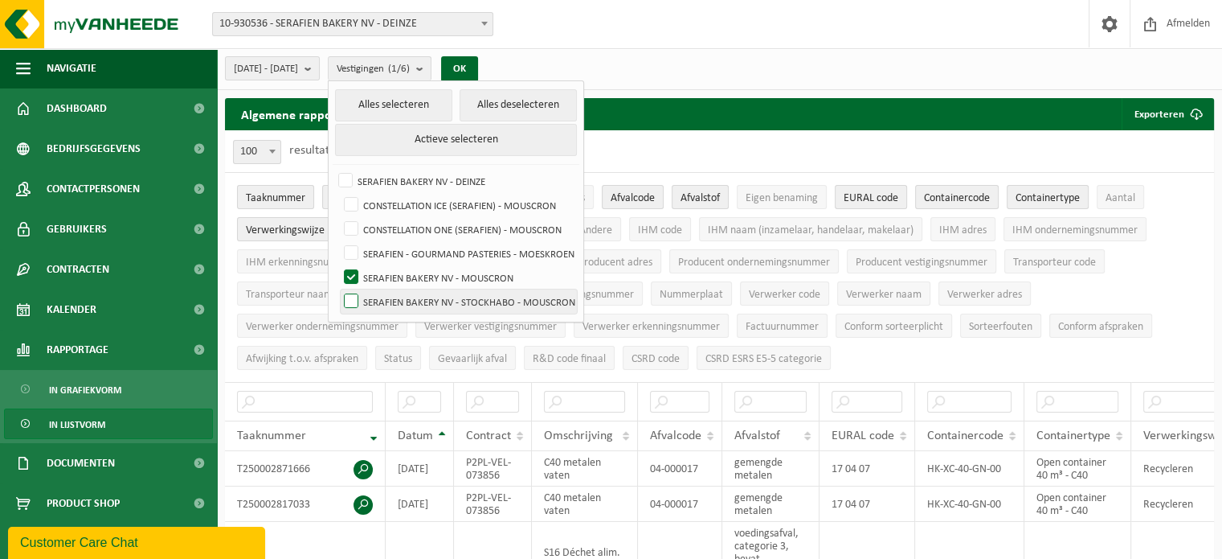
click at [395, 297] on label "SERAFIEN BAKERY NV - STOCKHABO - MOUSCRON" at bounding box center [459, 301] width 236 height 24
click at [338, 289] on input "SERAFIEN BAKERY NV - STOCKHABO - MOUSCRON" at bounding box center [338, 288] width 1 height 1
checkbox input "true"
click at [391, 277] on label "SERAFIEN BAKERY NV - MOUSCRON" at bounding box center [459, 277] width 236 height 24
click at [338, 265] on input "SERAFIEN BAKERY NV - MOUSCRON" at bounding box center [338, 264] width 1 height 1
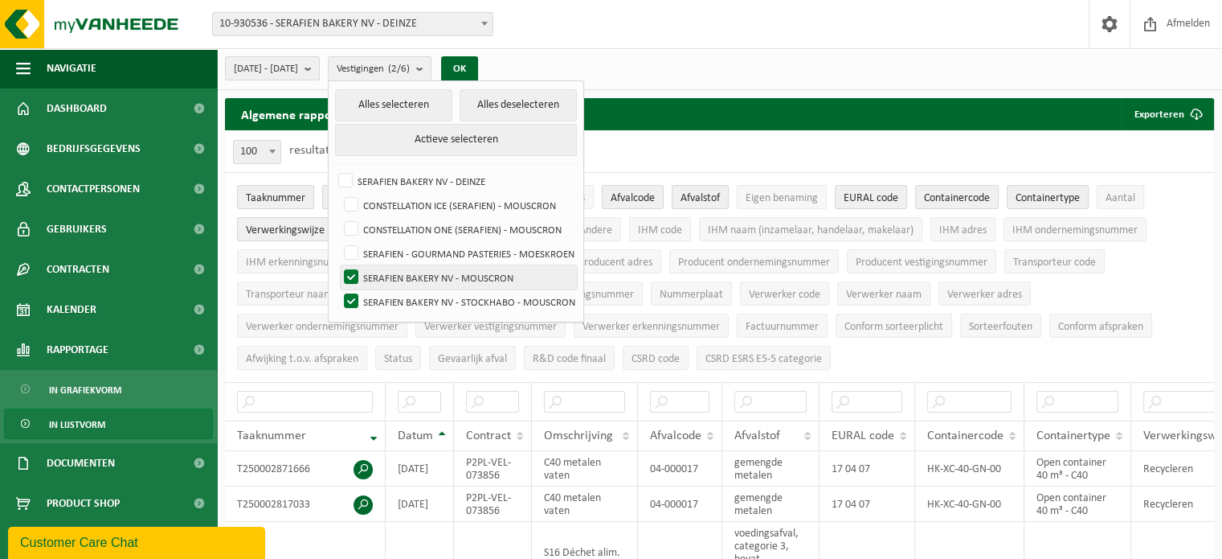
checkbox input "false"
click at [478, 68] on button "OK" at bounding box center [459, 69] width 37 height 26
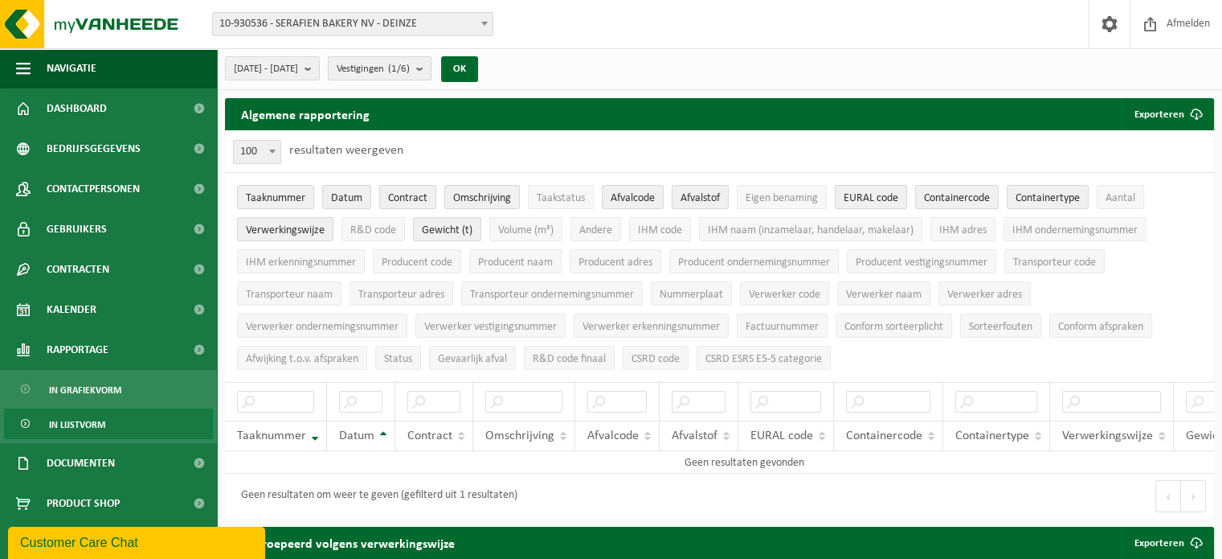
click at [431, 75] on b "submit" at bounding box center [423, 68] width 14 height 23
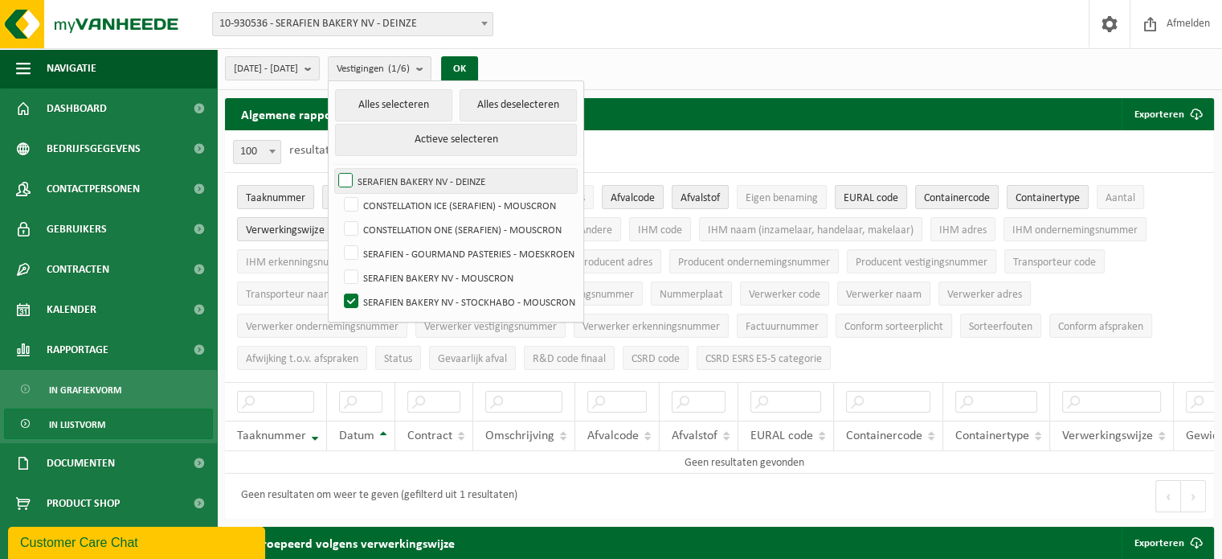
click at [385, 178] on label "SERAFIEN BAKERY NV - DEINZE" at bounding box center [456, 181] width 242 height 24
click at [333, 169] on input "SERAFIEN BAKERY NV - DEINZE" at bounding box center [332, 168] width 1 height 1
checkbox input "true"
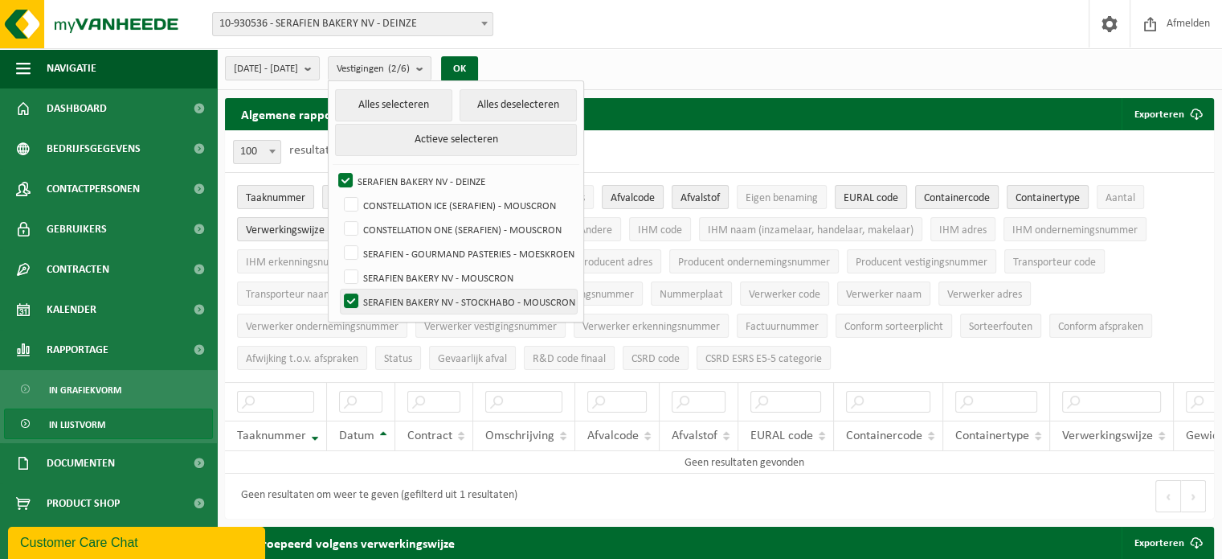
click at [397, 297] on label "SERAFIEN BAKERY NV - STOCKHABO - MOUSCRON" at bounding box center [459, 301] width 236 height 24
click at [338, 289] on input "SERAFIEN BAKERY NV - STOCKHABO - MOUSCRON" at bounding box center [338, 288] width 1 height 1
checkbox input "false"
click at [478, 73] on button "OK" at bounding box center [459, 69] width 37 height 26
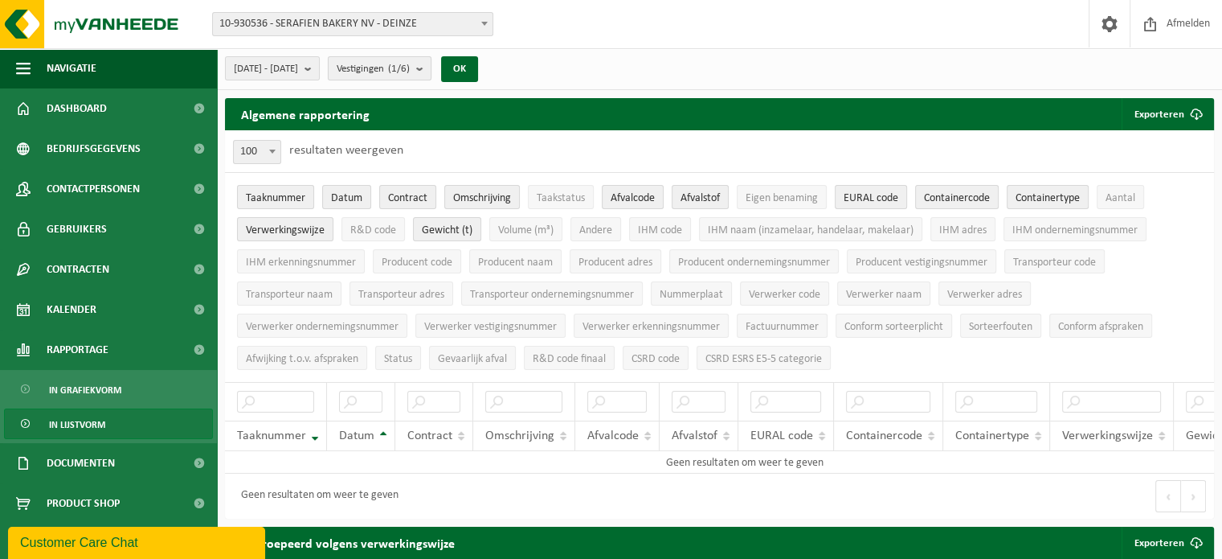
click at [431, 70] on b "submit" at bounding box center [423, 68] width 14 height 23
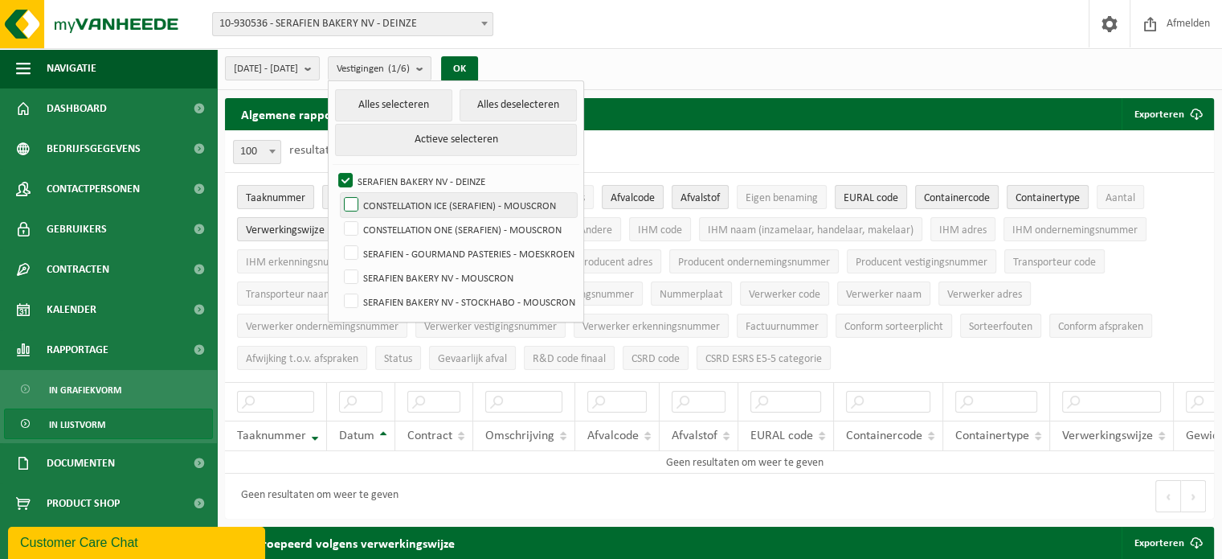
click at [395, 201] on label "CONSTELLATION ICE (SERAFIEN) - MOUSCRON" at bounding box center [459, 205] width 236 height 24
click at [338, 193] on input "CONSTELLATION ICE (SERAFIEN) - MOUSCRON" at bounding box center [338, 192] width 1 height 1
checkbox input "true"
click at [391, 182] on label "SERAFIEN BAKERY NV - DEINZE" at bounding box center [456, 181] width 242 height 24
click at [333, 169] on input "SERAFIEN BAKERY NV - DEINZE" at bounding box center [332, 168] width 1 height 1
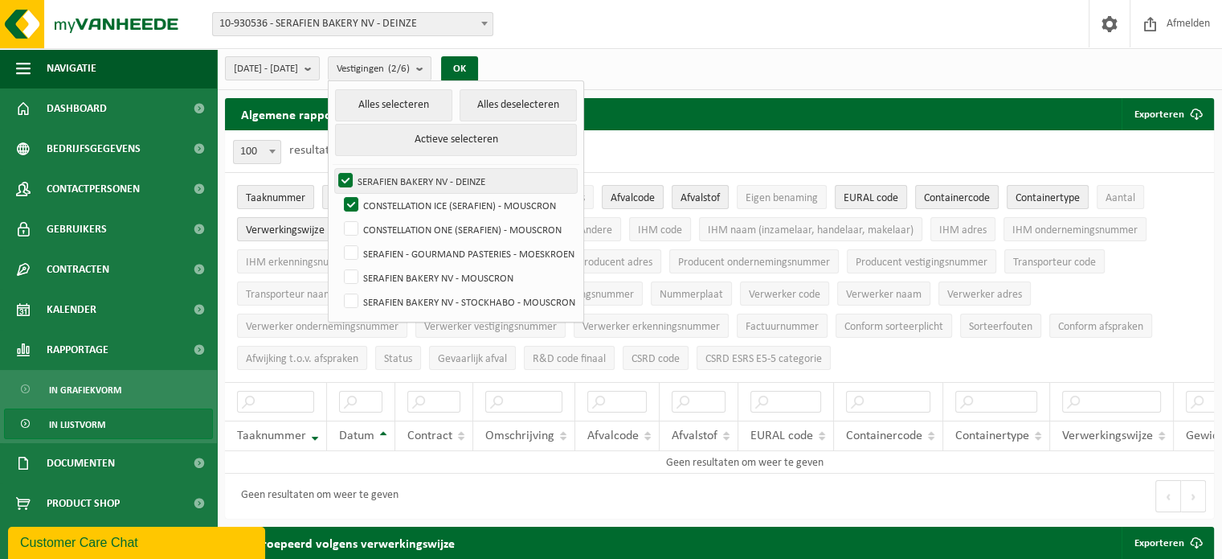
checkbox input "false"
click at [482, 63] on div "[DATE] - [DATE] Huidige maand Vorige maand Laatste 6 maanden Huidig jaar Vorig …" at bounding box center [356, 68] width 279 height 35
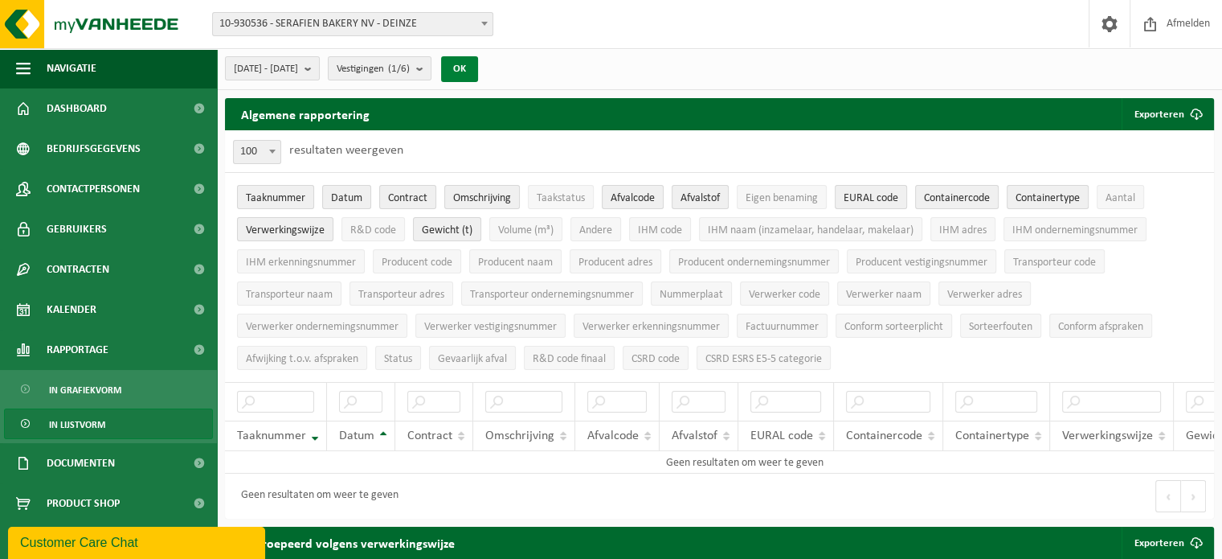
click at [478, 63] on button "OK" at bounding box center [459, 69] width 37 height 26
click at [431, 63] on b "submit" at bounding box center [423, 68] width 14 height 23
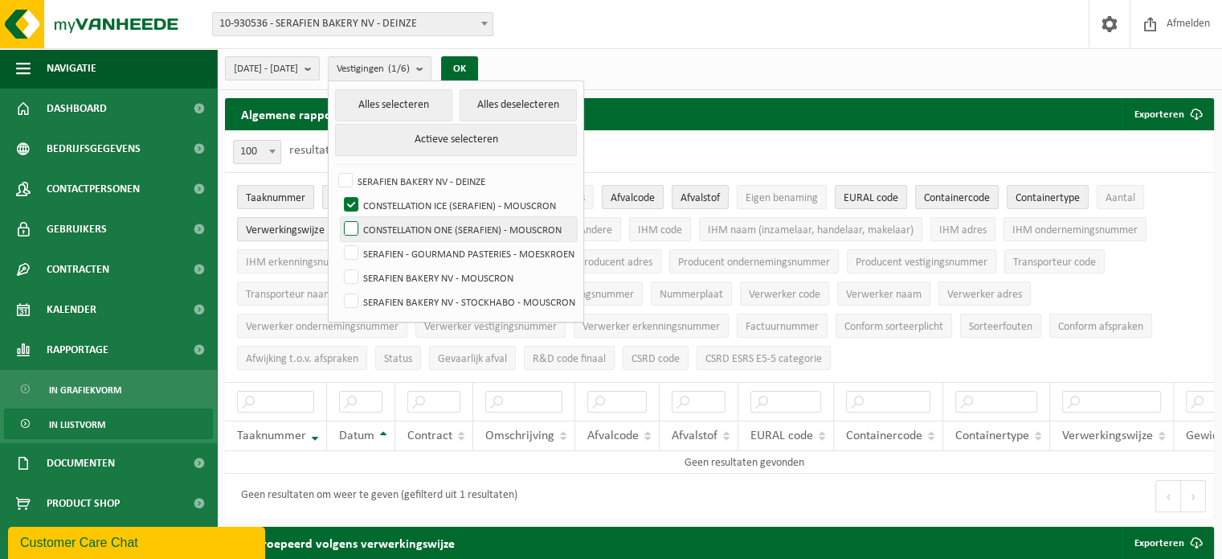
click at [395, 227] on label "CONSTELLATION ONE (SERAFIEN) - MOUSCRON" at bounding box center [459, 229] width 236 height 24
click at [338, 217] on input "CONSTELLATION ONE (SERAFIEN) - MOUSCRON" at bounding box center [338, 216] width 1 height 1
checkbox input "true"
click at [390, 200] on label "CONSTELLATION ICE (SERAFIEN) - MOUSCRON" at bounding box center [459, 205] width 236 height 24
click at [338, 193] on input "CONSTELLATION ICE (SERAFIEN) - MOUSCRON" at bounding box center [338, 192] width 1 height 1
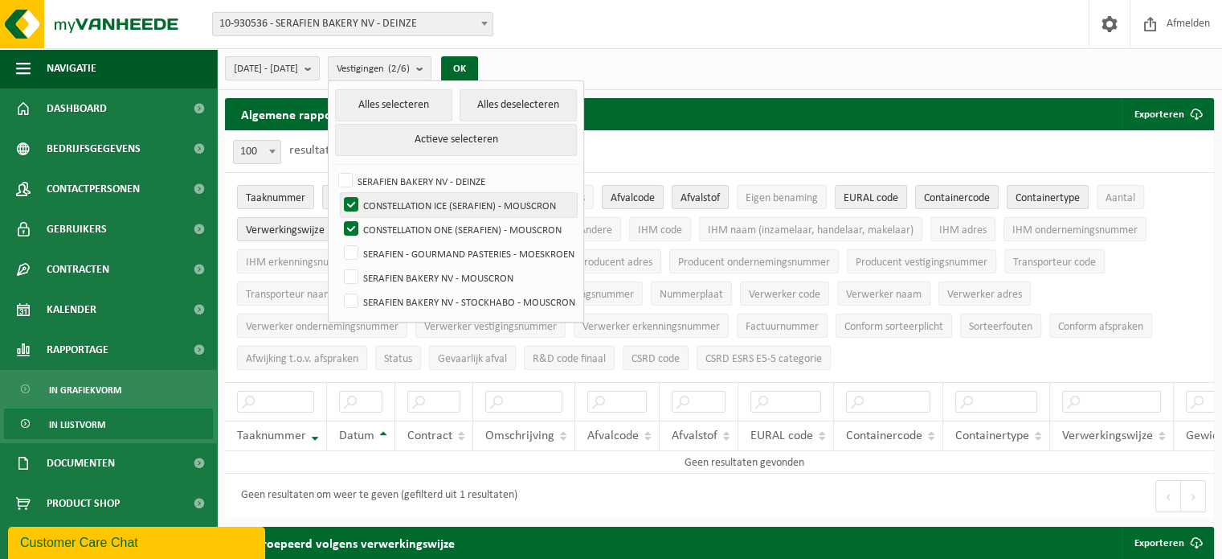
checkbox input "false"
click at [478, 69] on button "OK" at bounding box center [459, 69] width 37 height 26
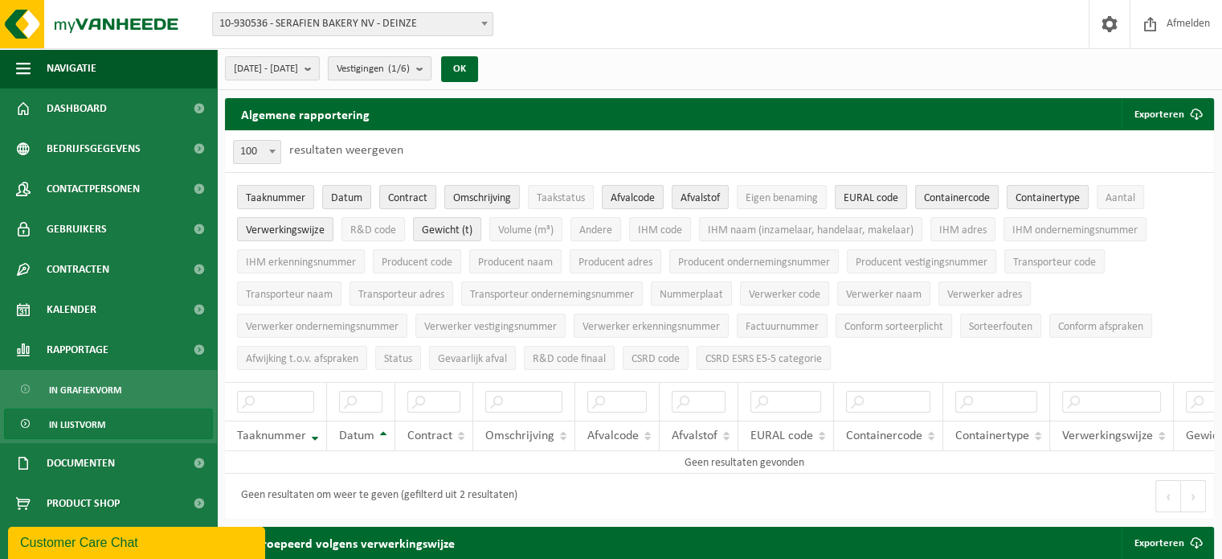
click at [431, 72] on b "submit" at bounding box center [423, 68] width 14 height 23
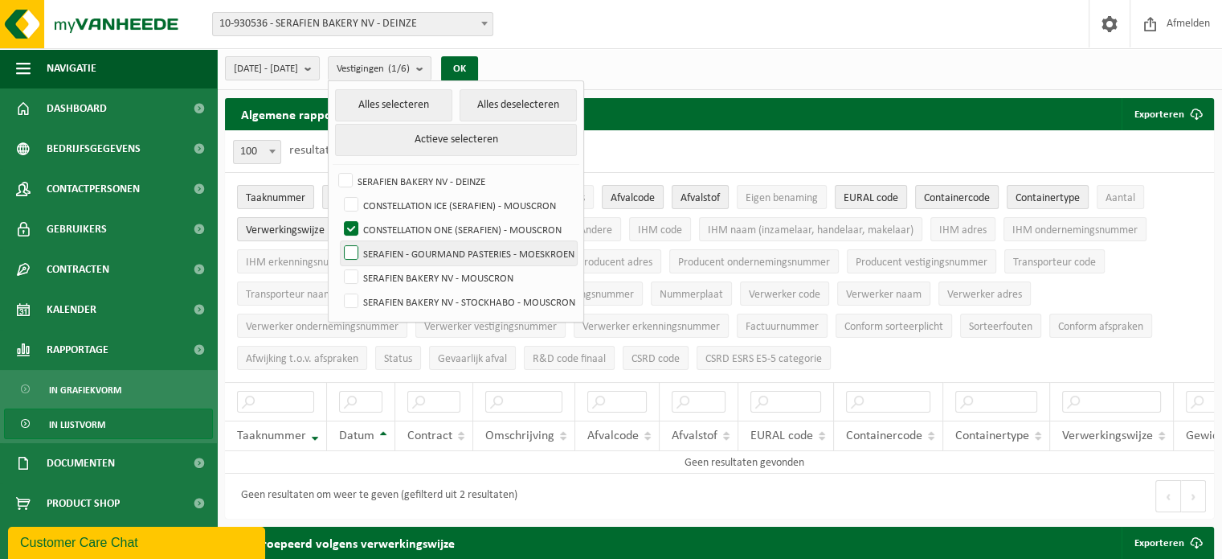
click at [395, 252] on label "SERAFIEN - GOURMAND PASTERIES - MOESKROEN" at bounding box center [459, 253] width 236 height 24
click at [338, 241] on input "SERAFIEN - GOURMAND PASTERIES - MOESKROEN" at bounding box center [338, 240] width 1 height 1
checkbox input "true"
click at [391, 233] on label "CONSTELLATION ONE (SERAFIEN) - MOUSCRON" at bounding box center [459, 229] width 236 height 24
click at [338, 217] on input "CONSTELLATION ONE (SERAFIEN) - MOUSCRON" at bounding box center [338, 216] width 1 height 1
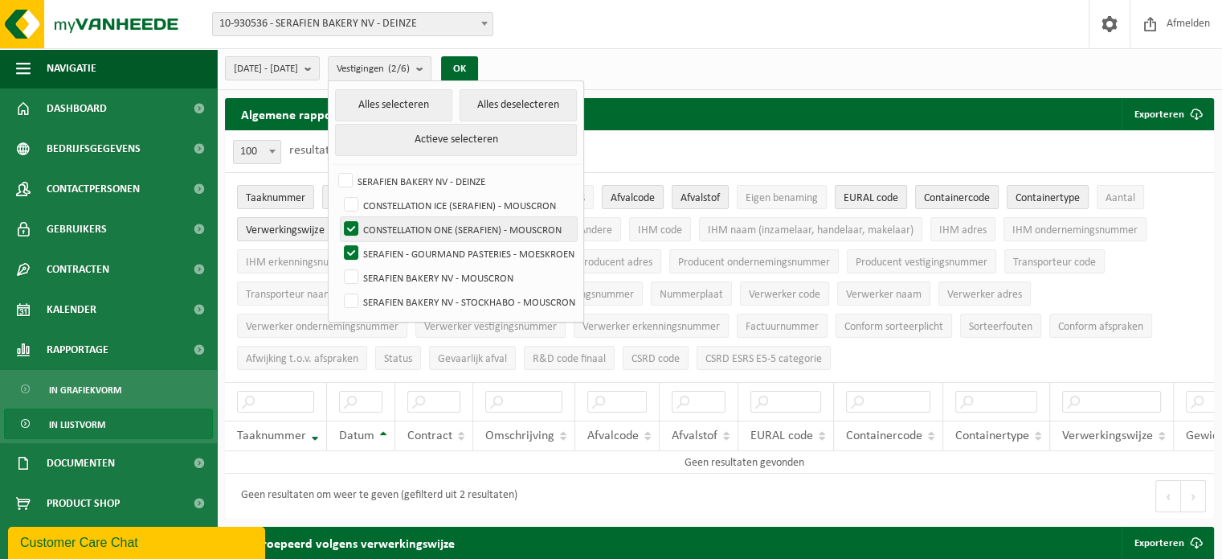
checkbox input "false"
click at [478, 68] on button "OK" at bounding box center [459, 69] width 37 height 26
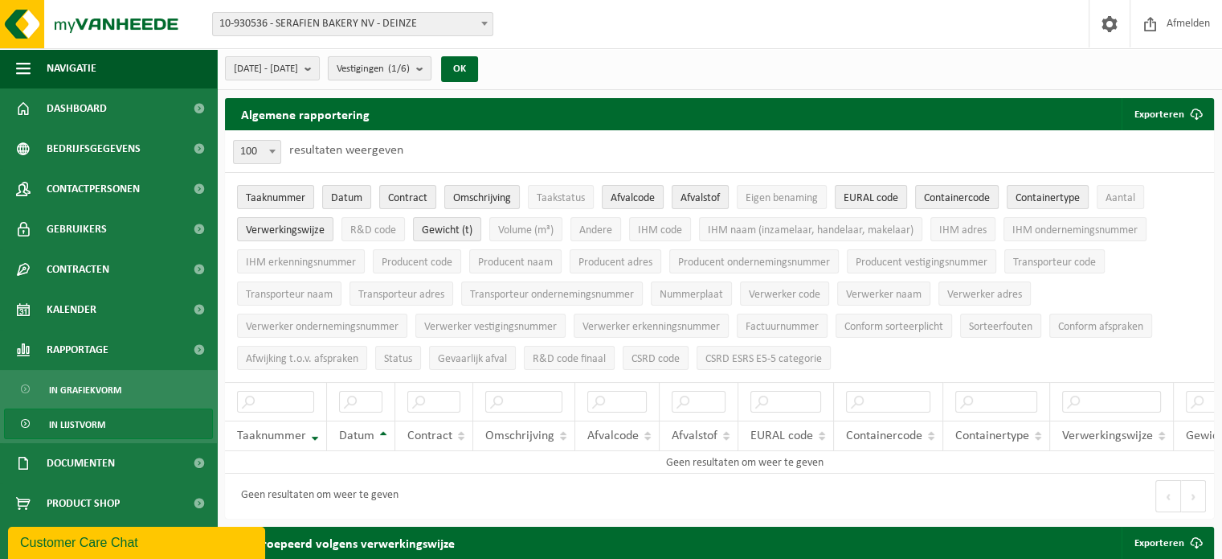
click at [431, 71] on b "submit" at bounding box center [423, 68] width 14 height 23
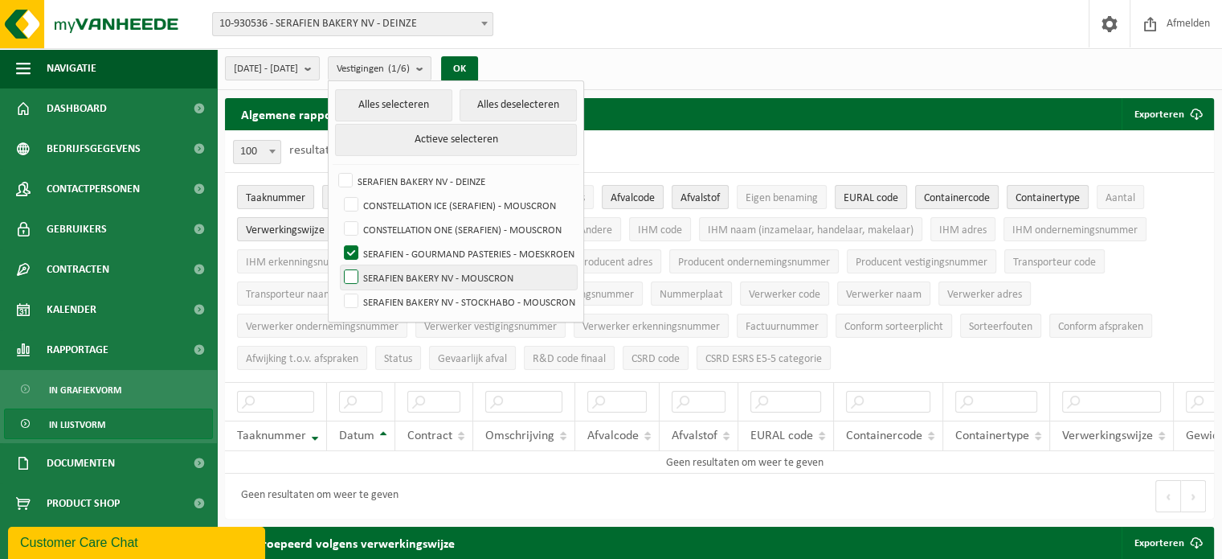
click at [395, 275] on label "SERAFIEN BAKERY NV - MOUSCRON" at bounding box center [459, 277] width 236 height 24
click at [338, 265] on input "SERAFIEN BAKERY NV - MOUSCRON" at bounding box center [338, 264] width 1 height 1
checkbox input "true"
click at [392, 250] on label "SERAFIEN - GOURMAND PASTERIES - MOESKROEN" at bounding box center [459, 253] width 236 height 24
click at [338, 241] on input "SERAFIEN - GOURMAND PASTERIES - MOESKROEN" at bounding box center [338, 240] width 1 height 1
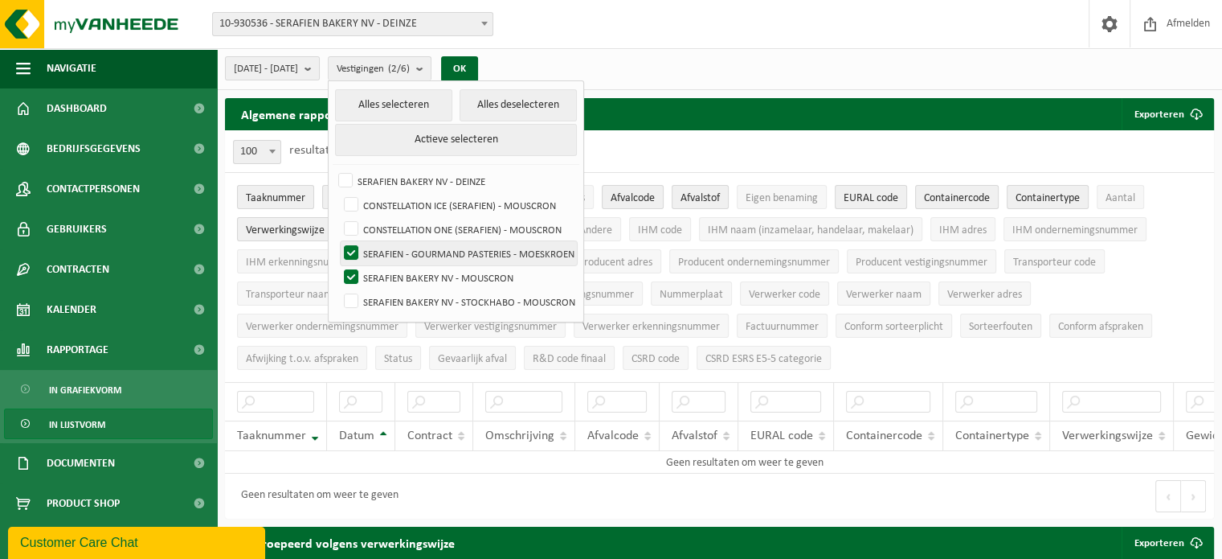
checkbox input "false"
click at [478, 65] on button "OK" at bounding box center [459, 69] width 37 height 26
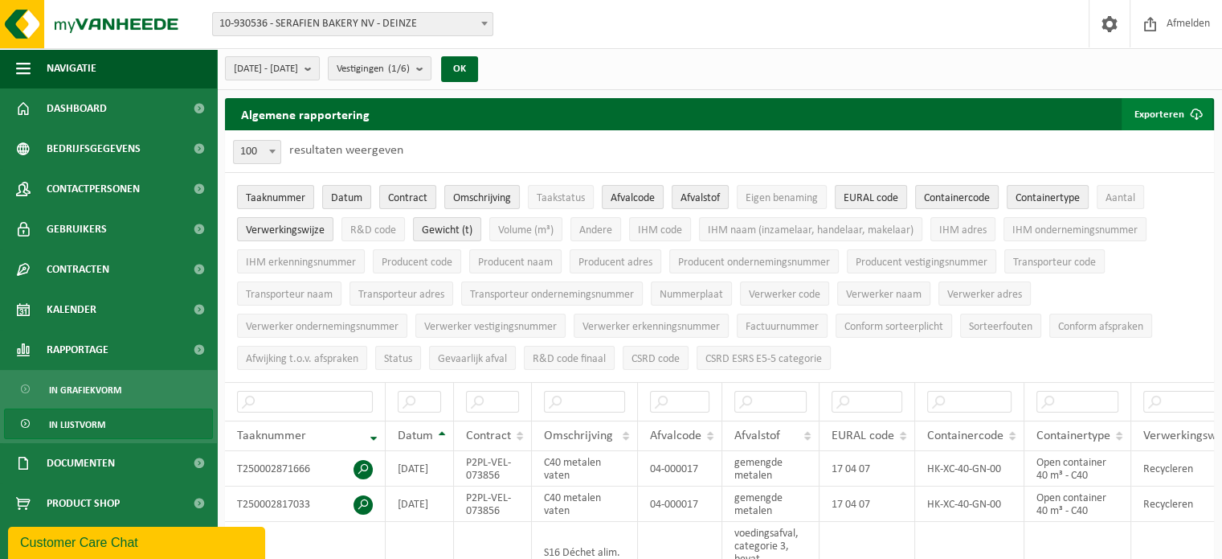
click at [1177, 113] on button "Exporteren" at bounding box center [1167, 114] width 91 height 32
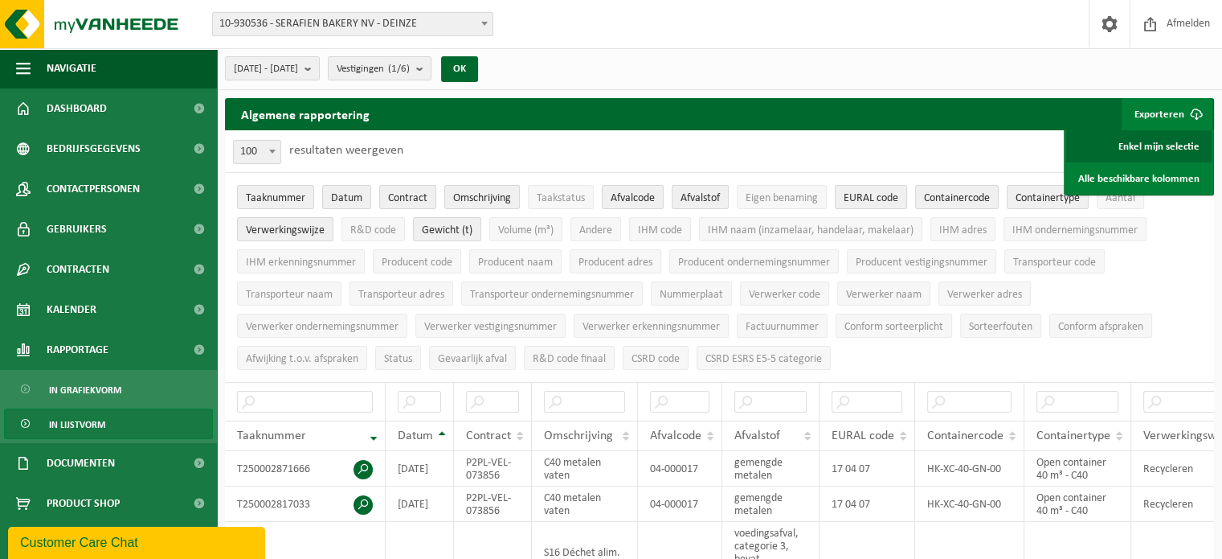
click at [1145, 152] on link "Enkel mijn selectie" at bounding box center [1138, 146] width 145 height 32
